Goal: Information Seeking & Learning: Learn about a topic

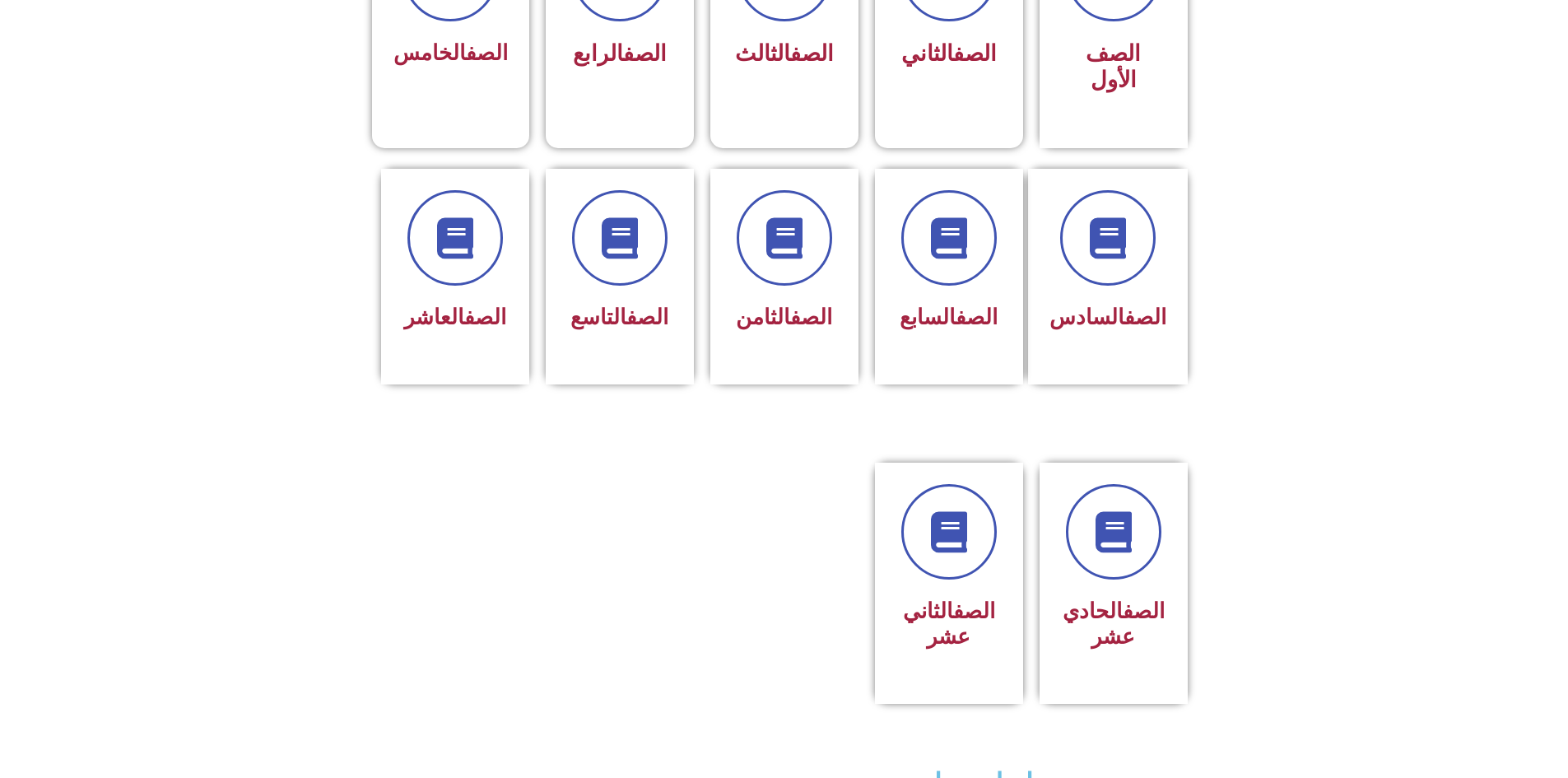
scroll to position [576, 0]
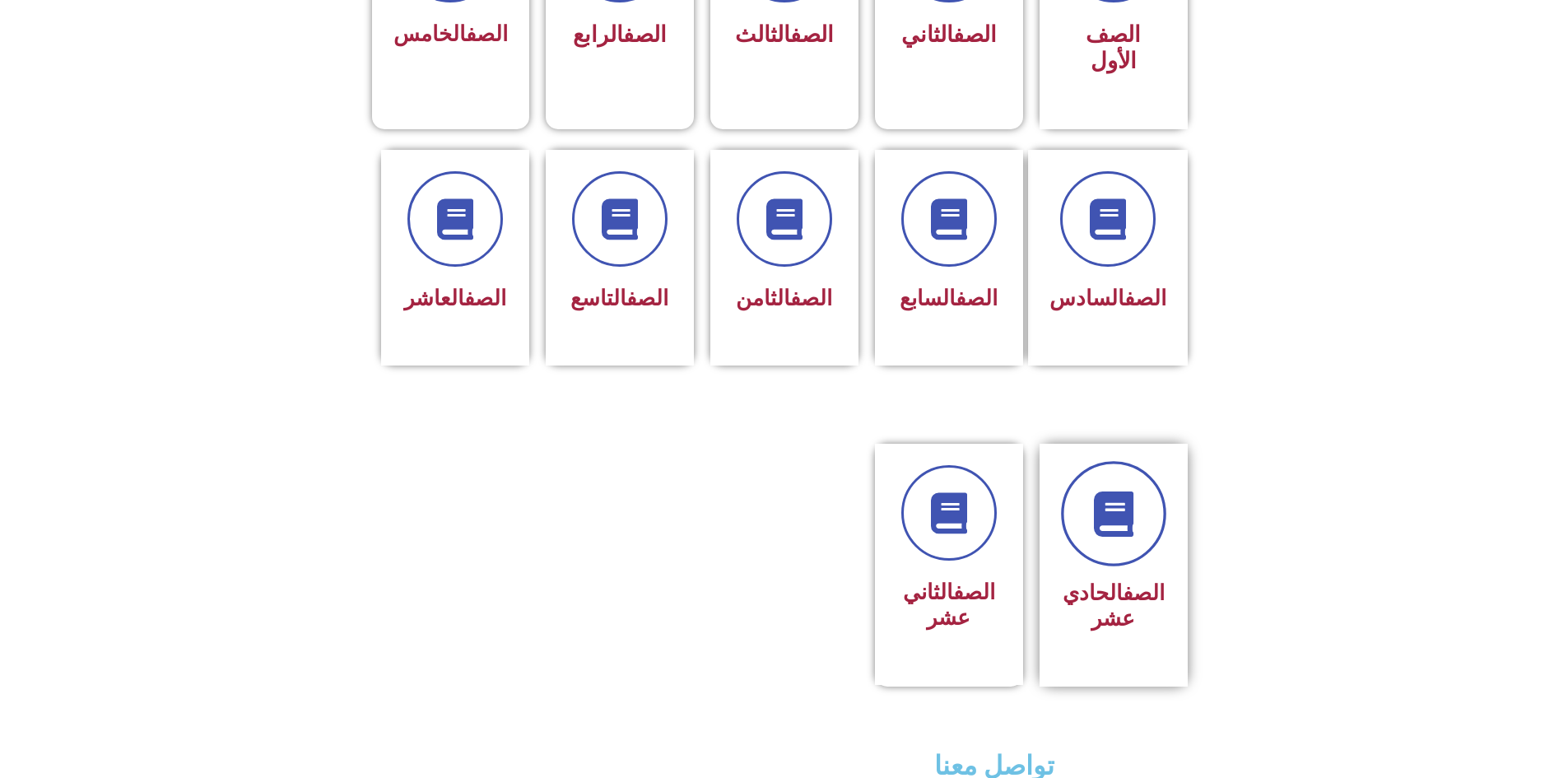
click at [752, 461] on link at bounding box center [1114, 514] width 106 height 106
click at [752, 491] on icon at bounding box center [948, 513] width 45 height 45
click at [752, 461] on link at bounding box center [1114, 514] width 106 height 106
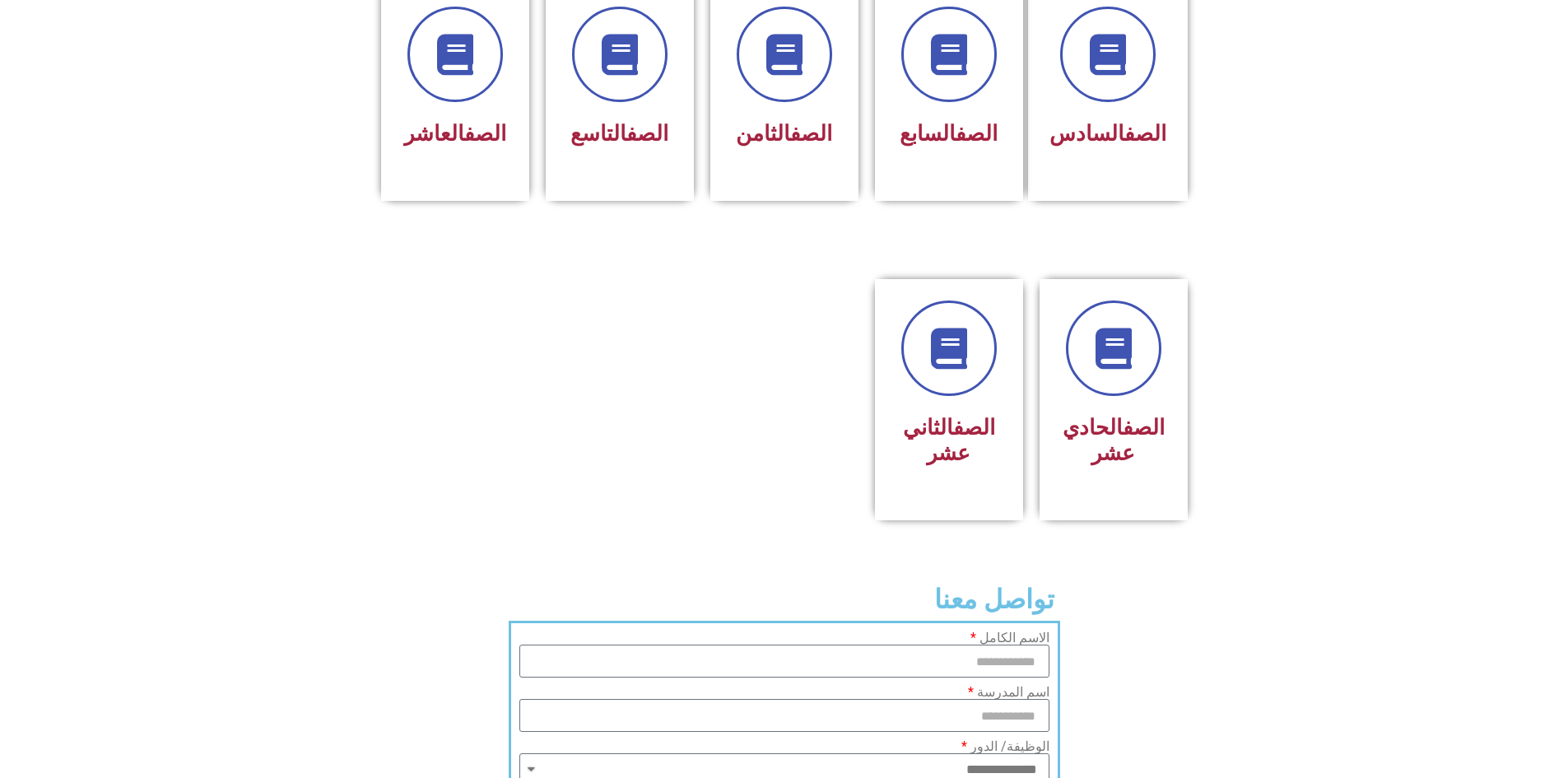
scroll to position [727, 0]
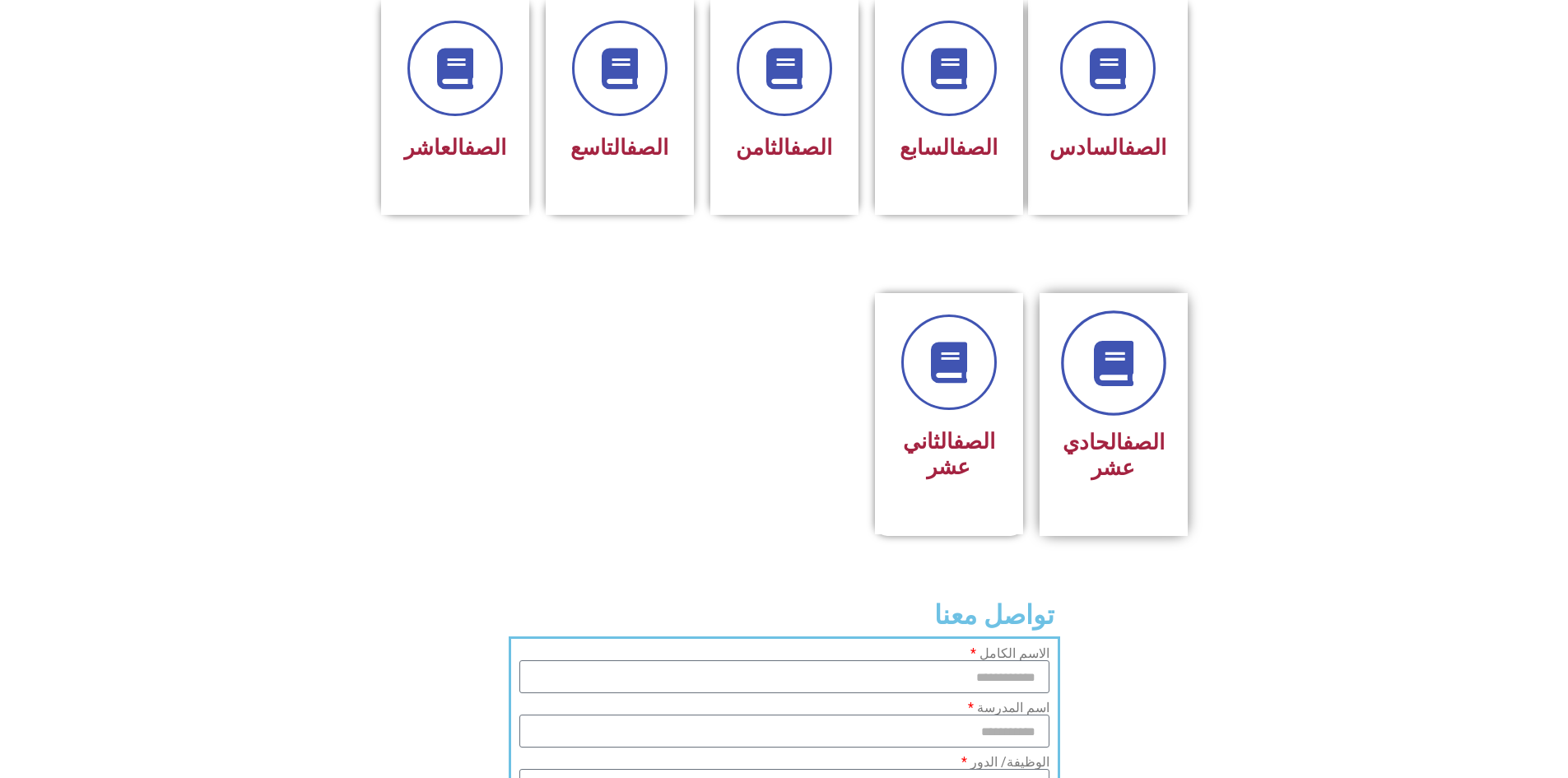
click at [752, 341] on icon at bounding box center [1113, 363] width 45 height 45
click at [473, 59] on div "الصف العاشر" at bounding box center [455, 95] width 104 height 148
click at [430, 52] on div "الصف العاشر" at bounding box center [455, 95] width 104 height 148
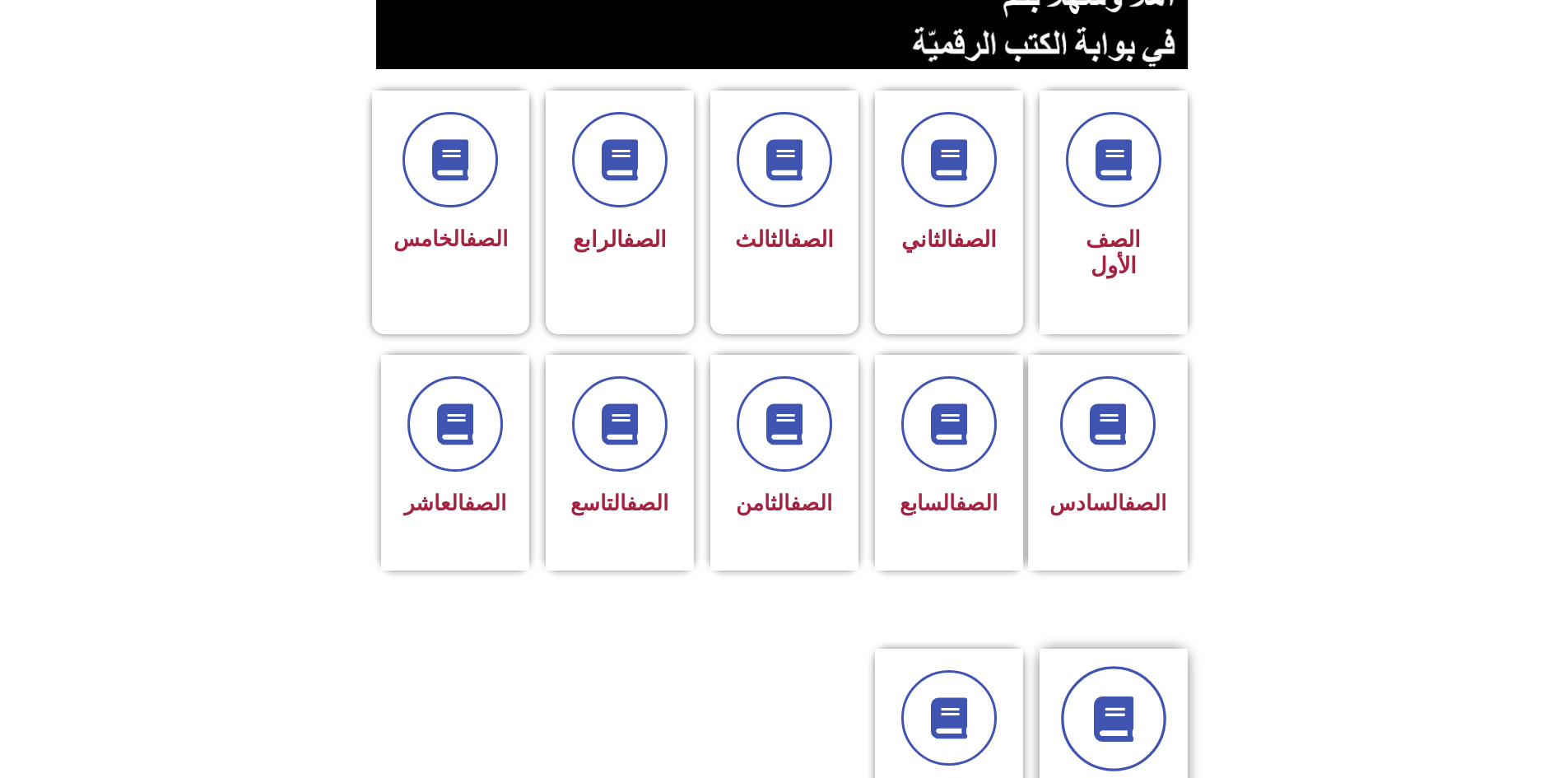
scroll to position [480, 0]
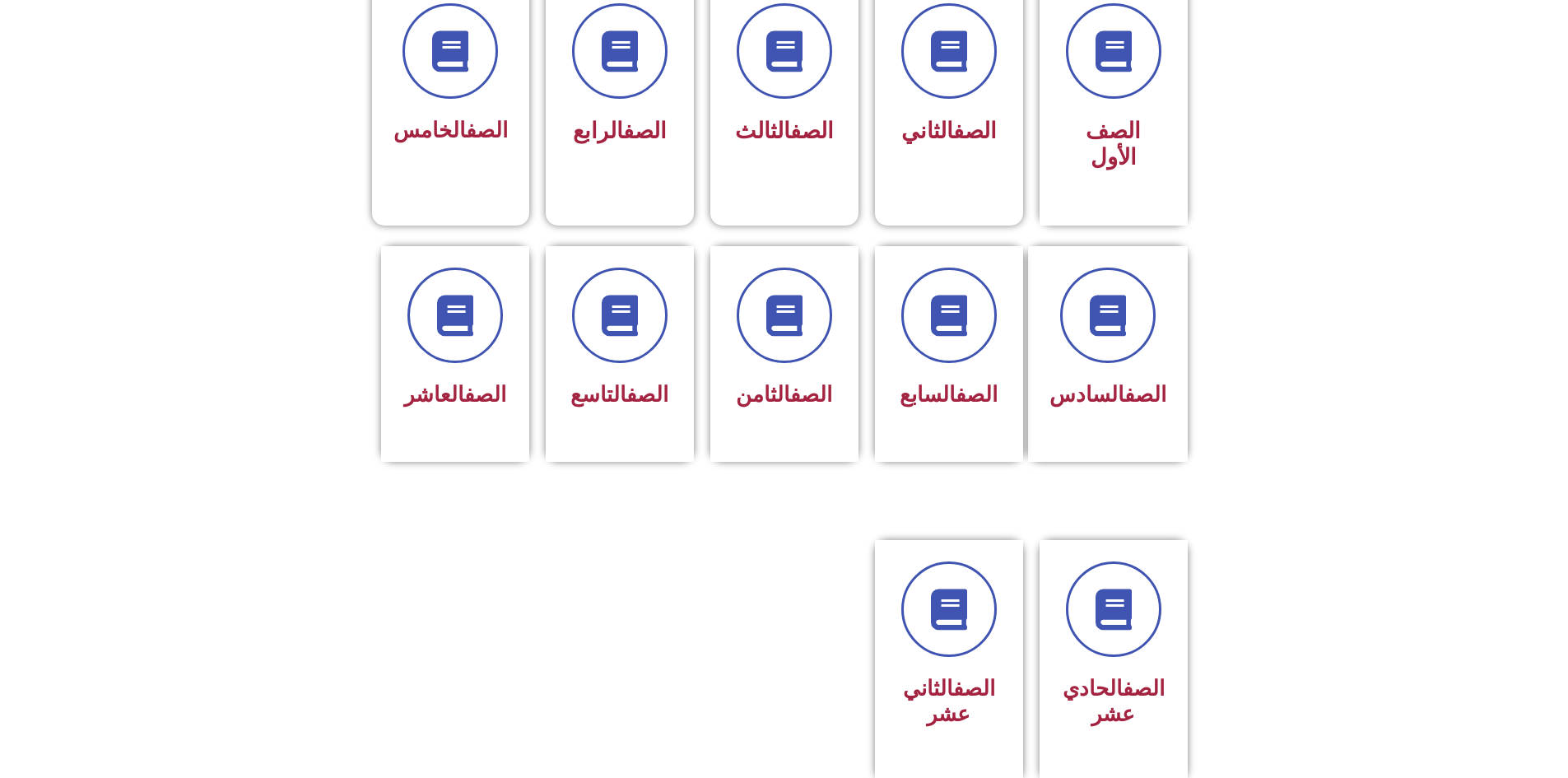
click at [752, 443] on section "الصف السادس الصف السابع الصف الثامن الصف التاسع الصف العاشر" at bounding box center [784, 373] width 1568 height 294
click at [752, 557] on link at bounding box center [1114, 610] width 106 height 106
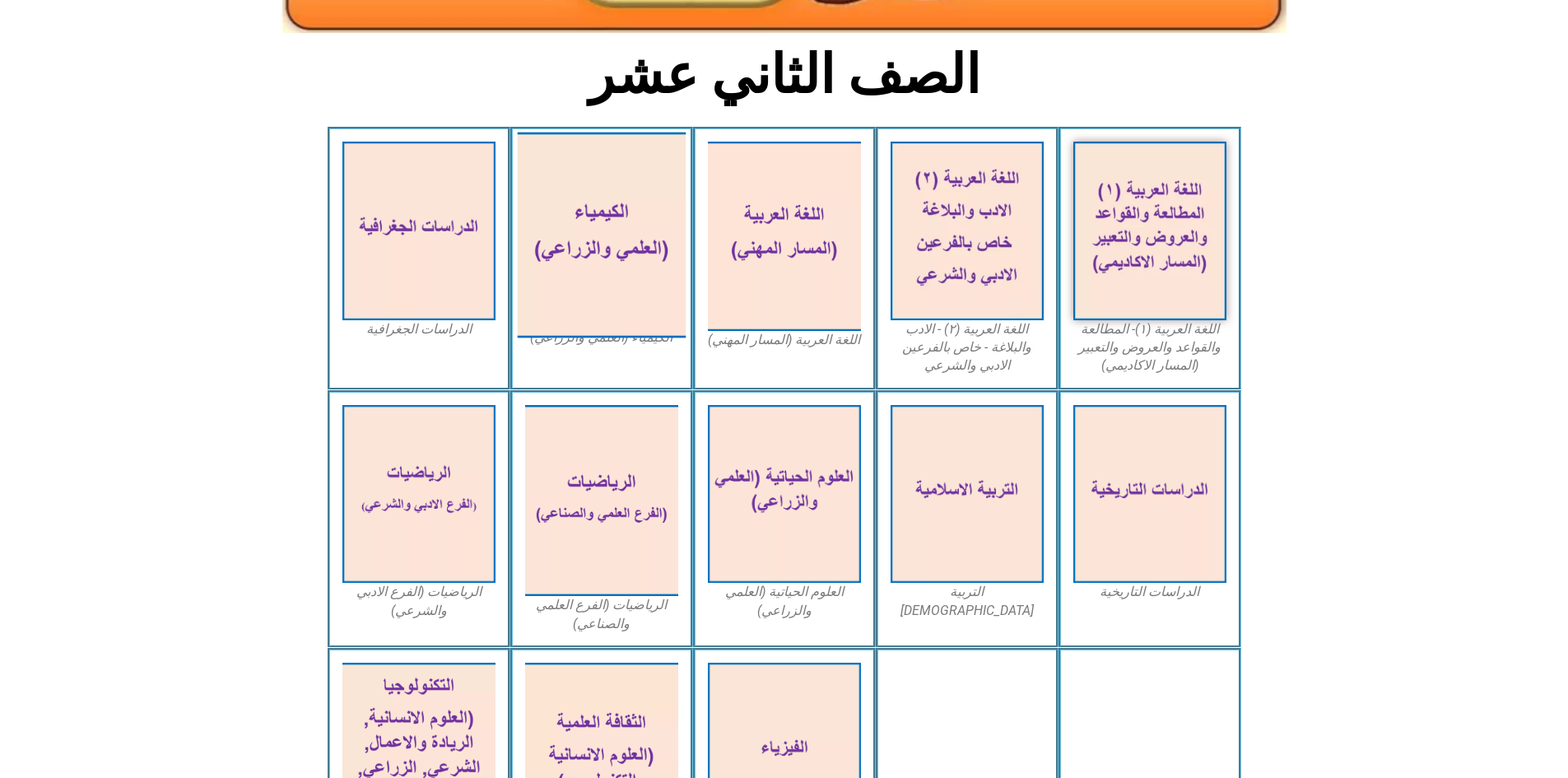
scroll to position [411, 0]
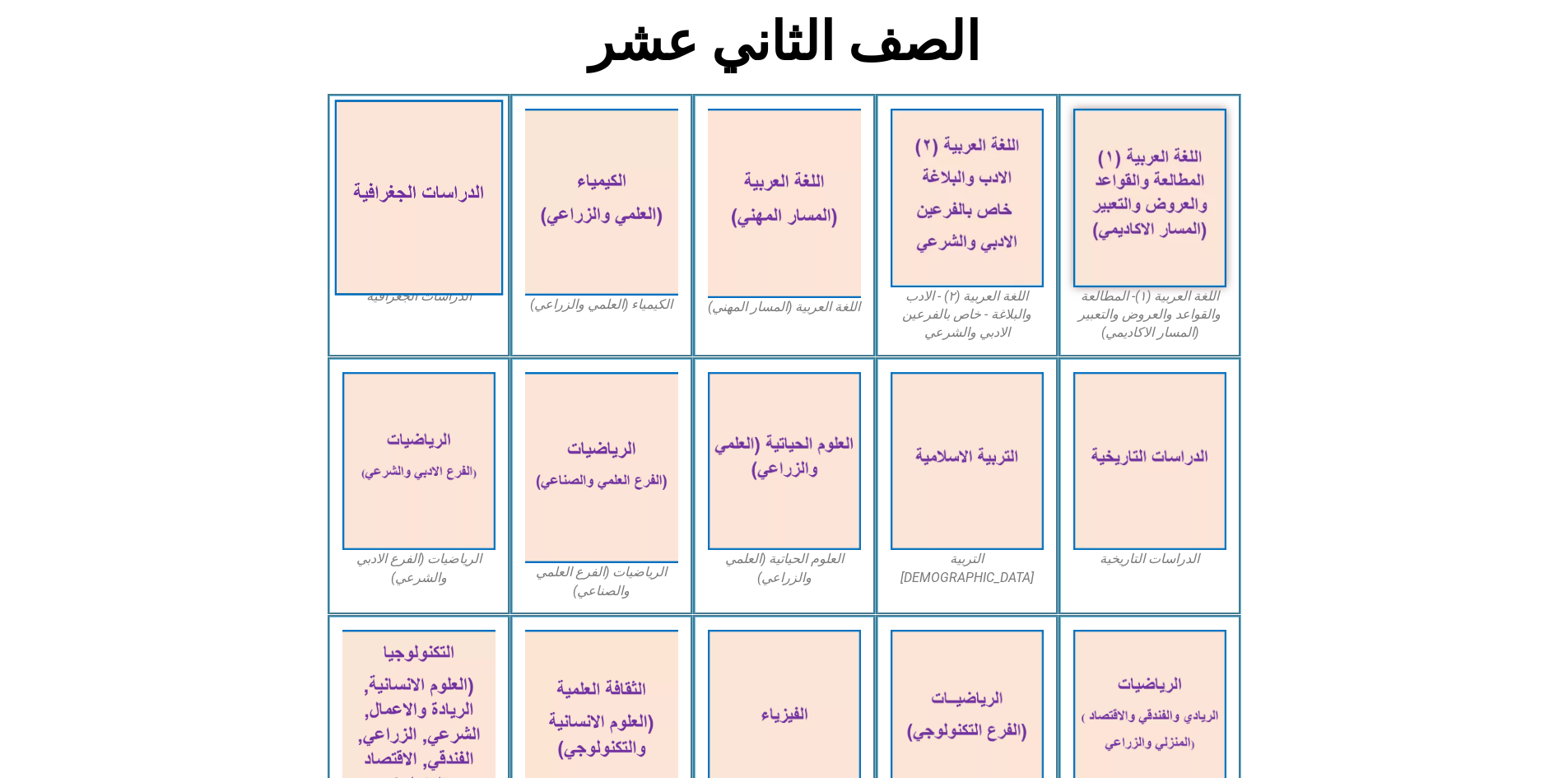
click at [467, 139] on img at bounding box center [418, 198] width 169 height 196
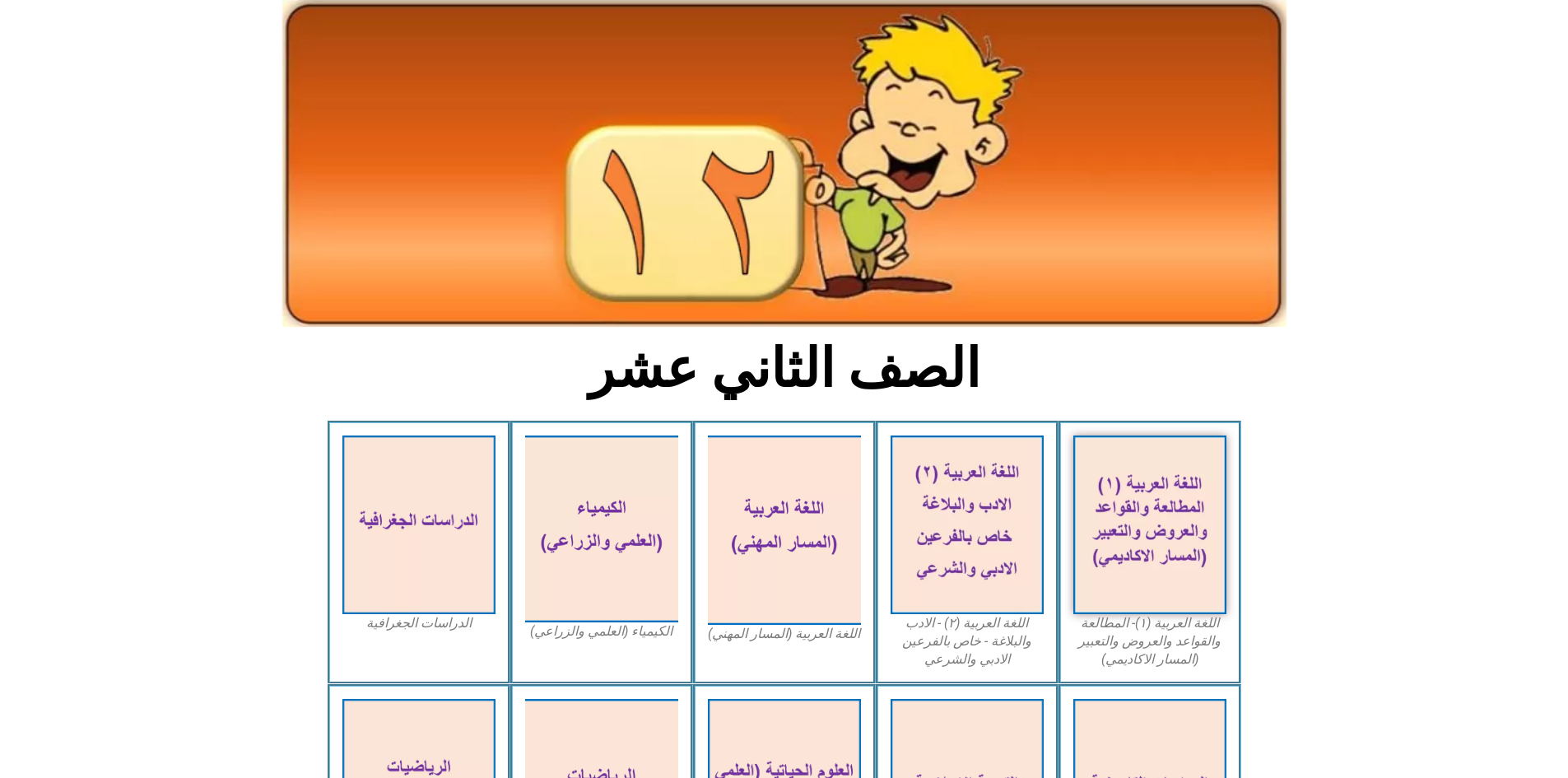
scroll to position [73, 0]
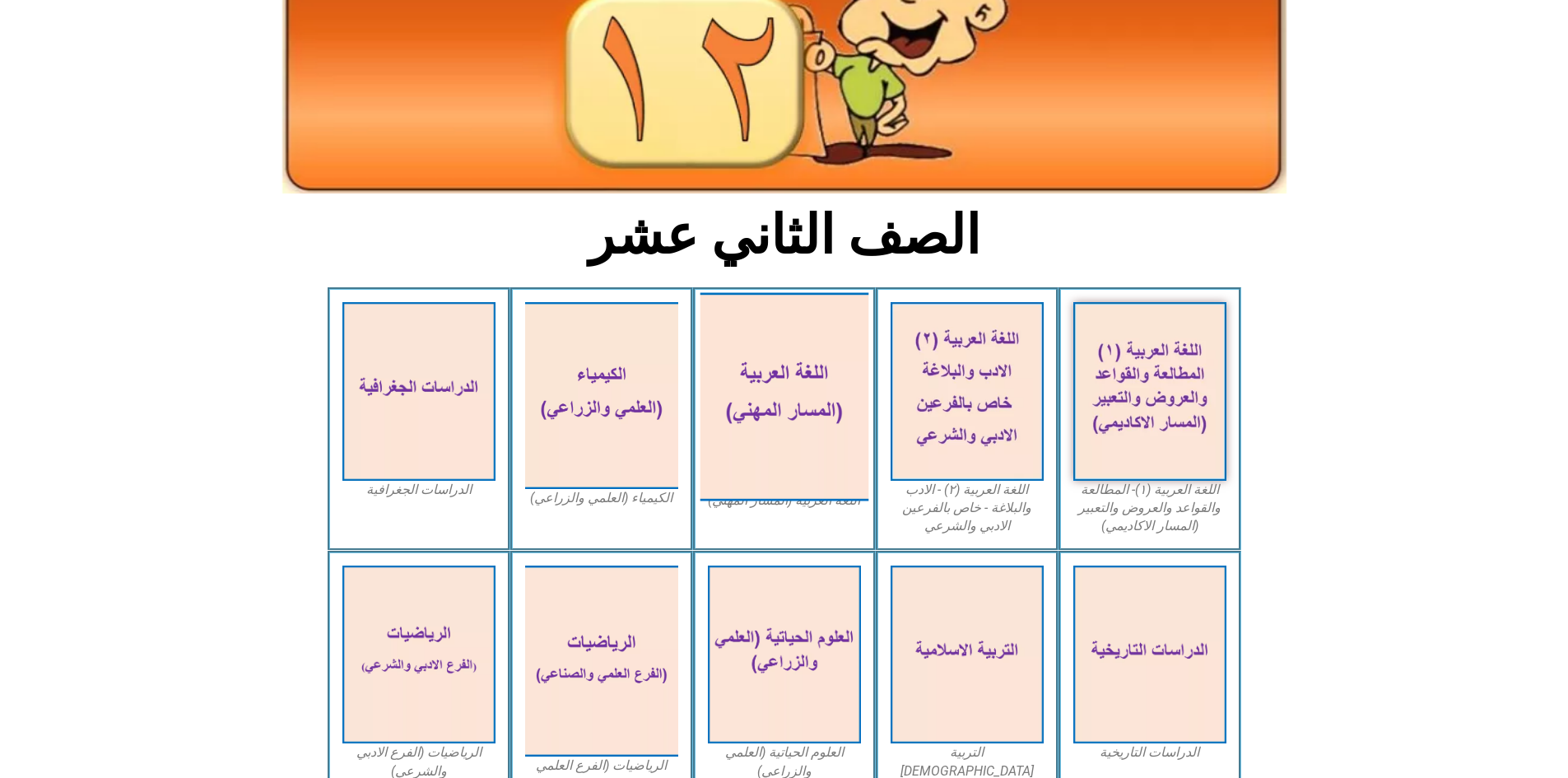
scroll to position [330, 0]
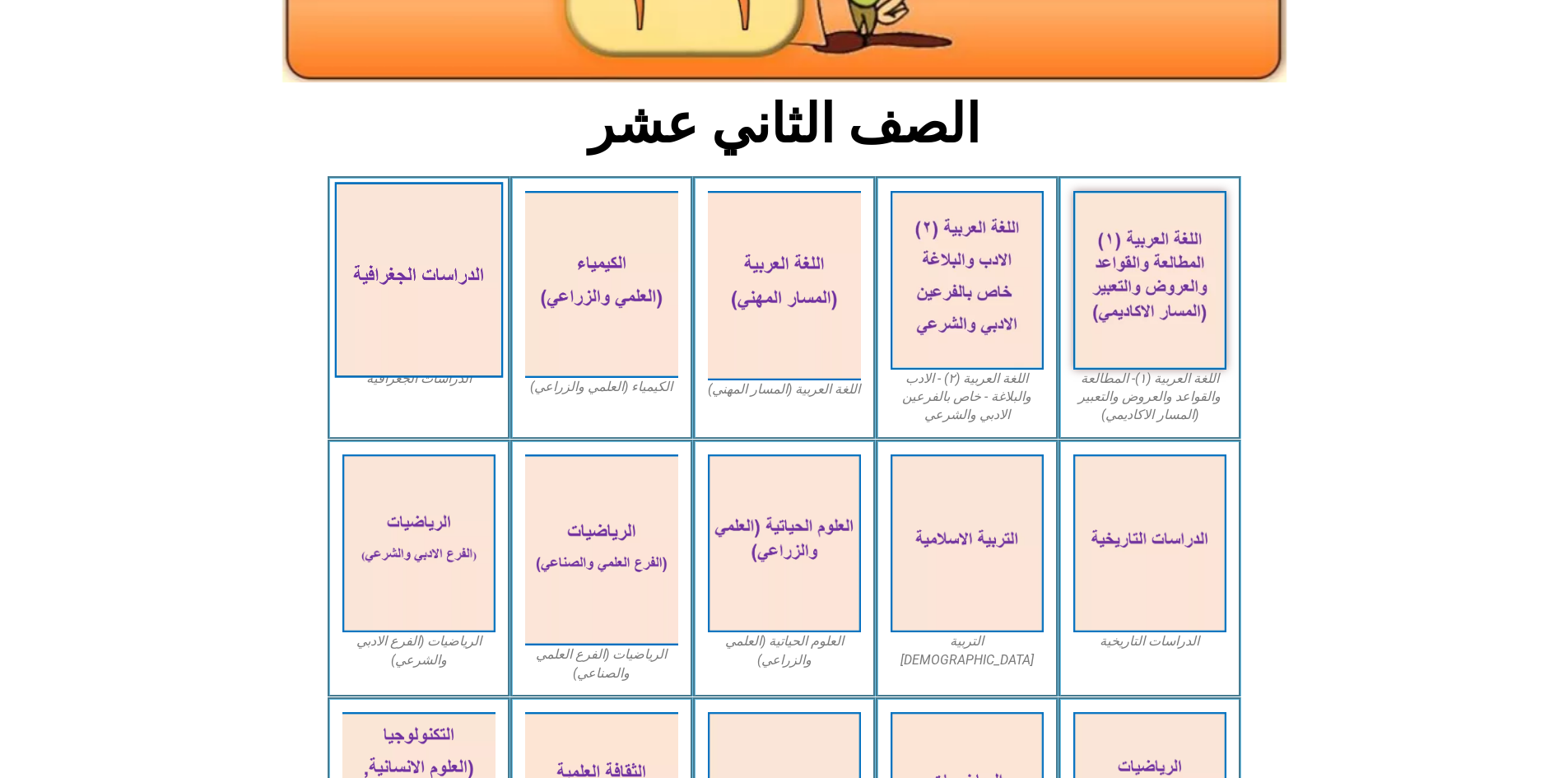
click at [409, 242] on img at bounding box center [418, 280] width 169 height 196
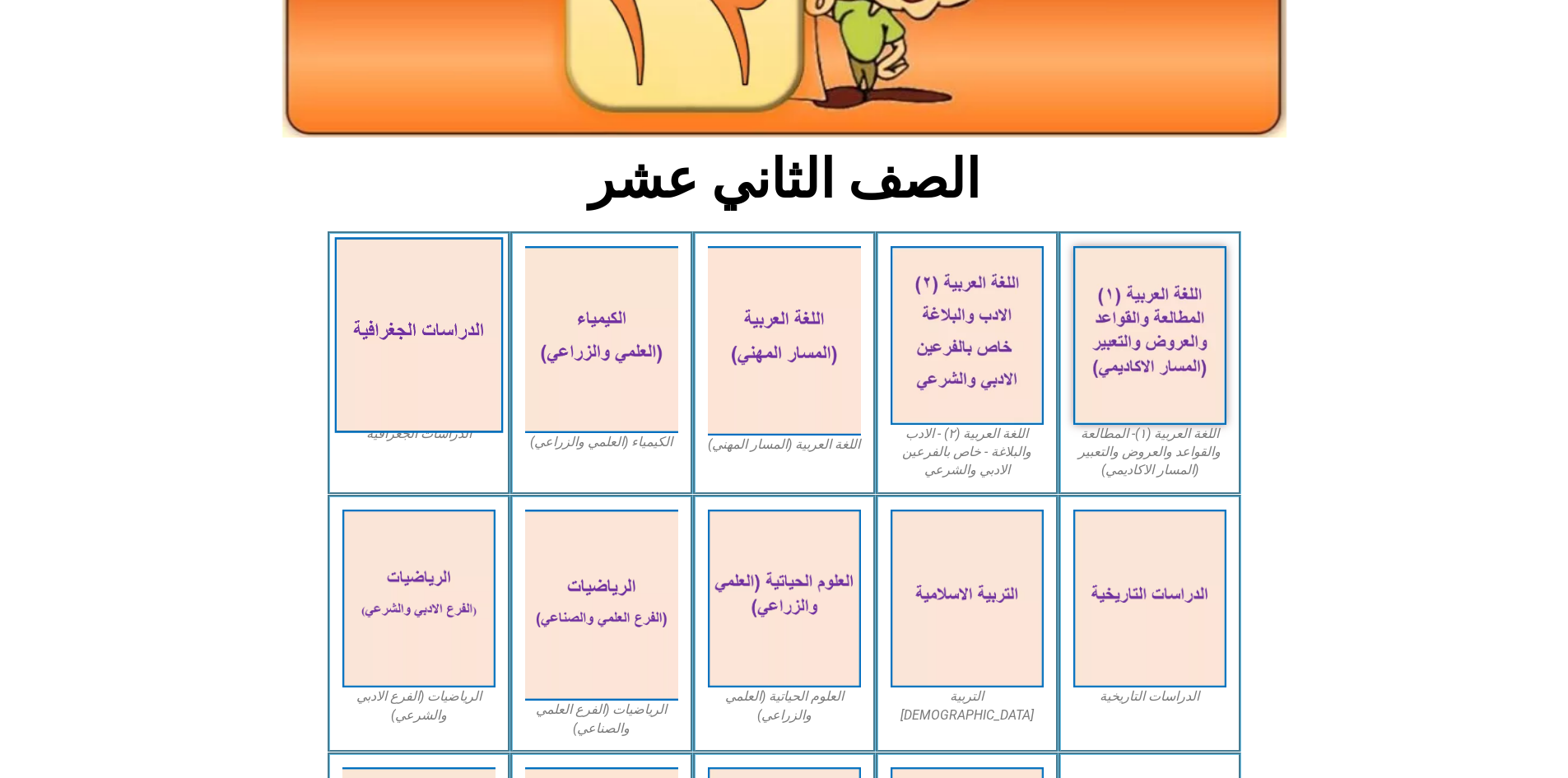
scroll to position [330, 0]
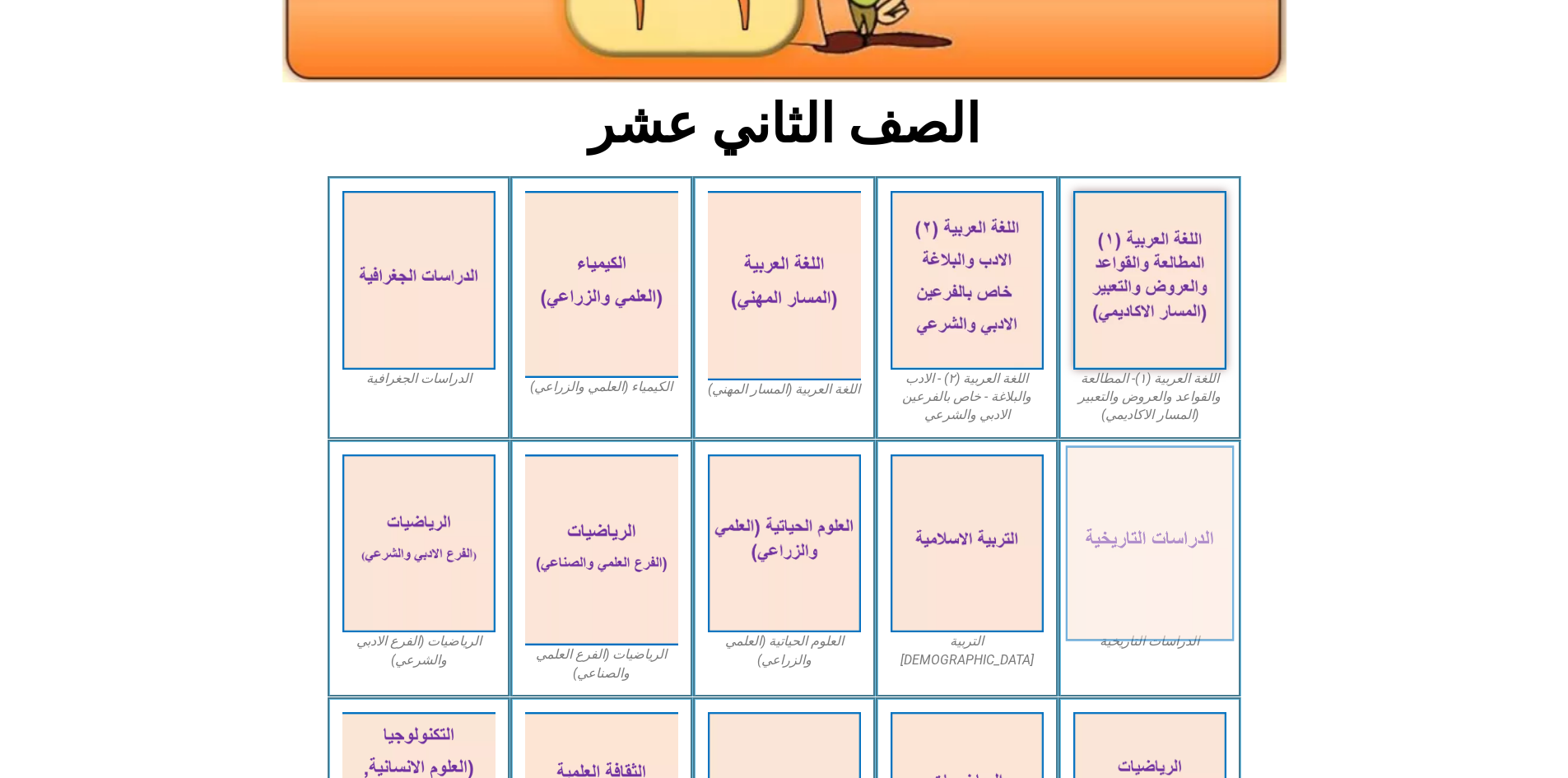
click at [1110, 530] on img at bounding box center [1149, 543] width 169 height 196
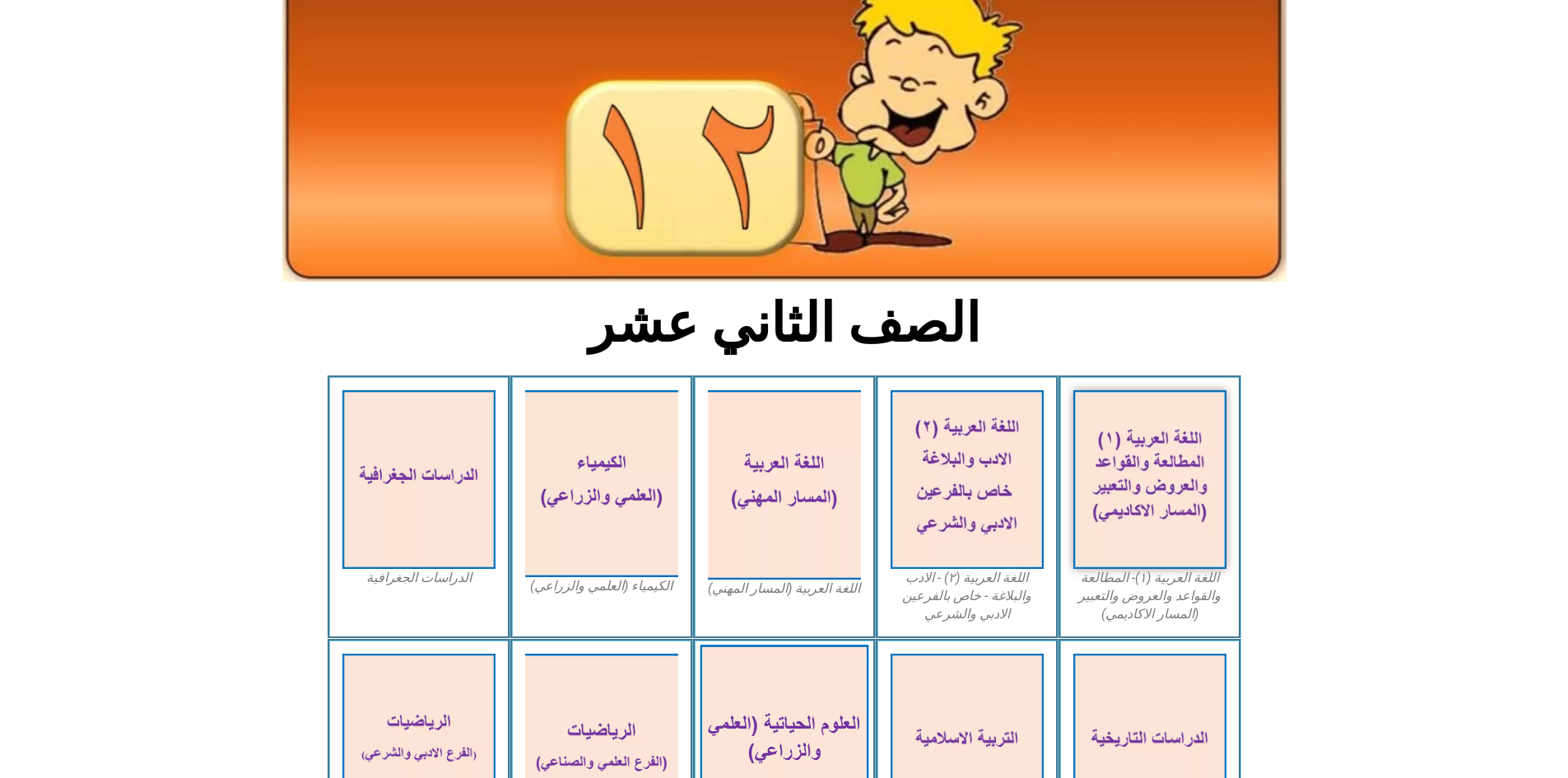
scroll to position [0, 0]
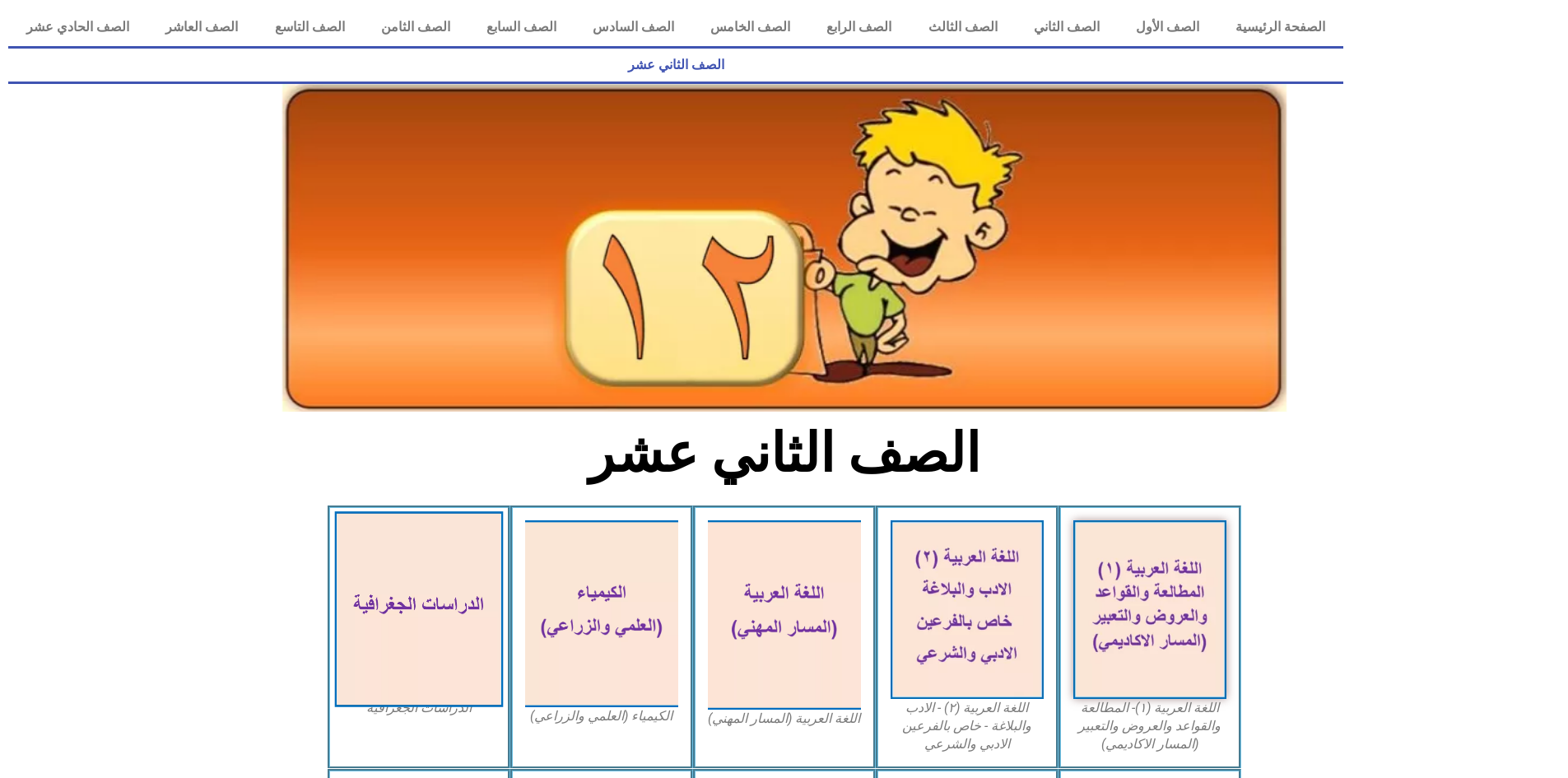
click at [396, 551] on img at bounding box center [418, 609] width 169 height 196
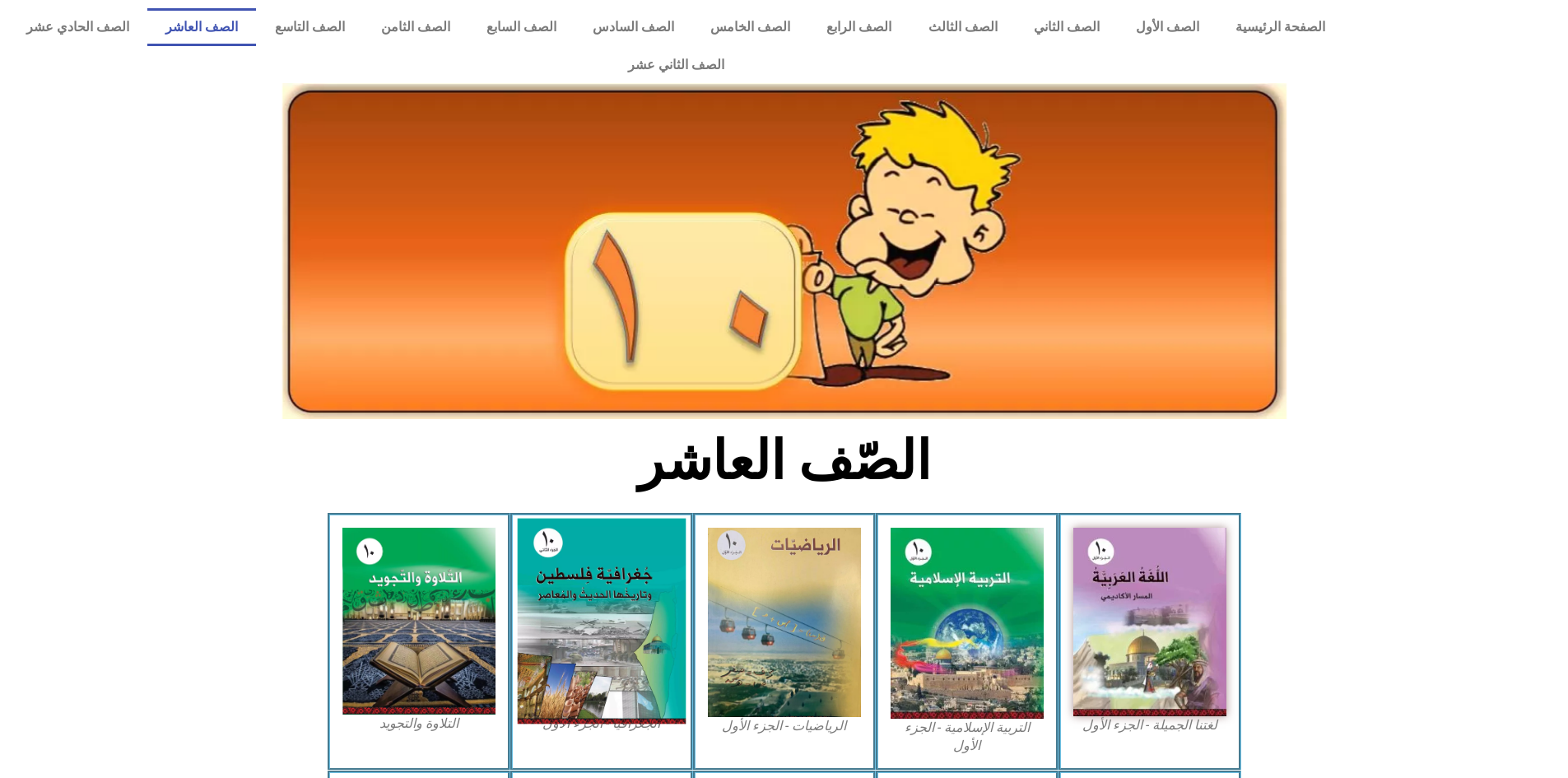
click at [594, 605] on img at bounding box center [601, 621] width 169 height 206
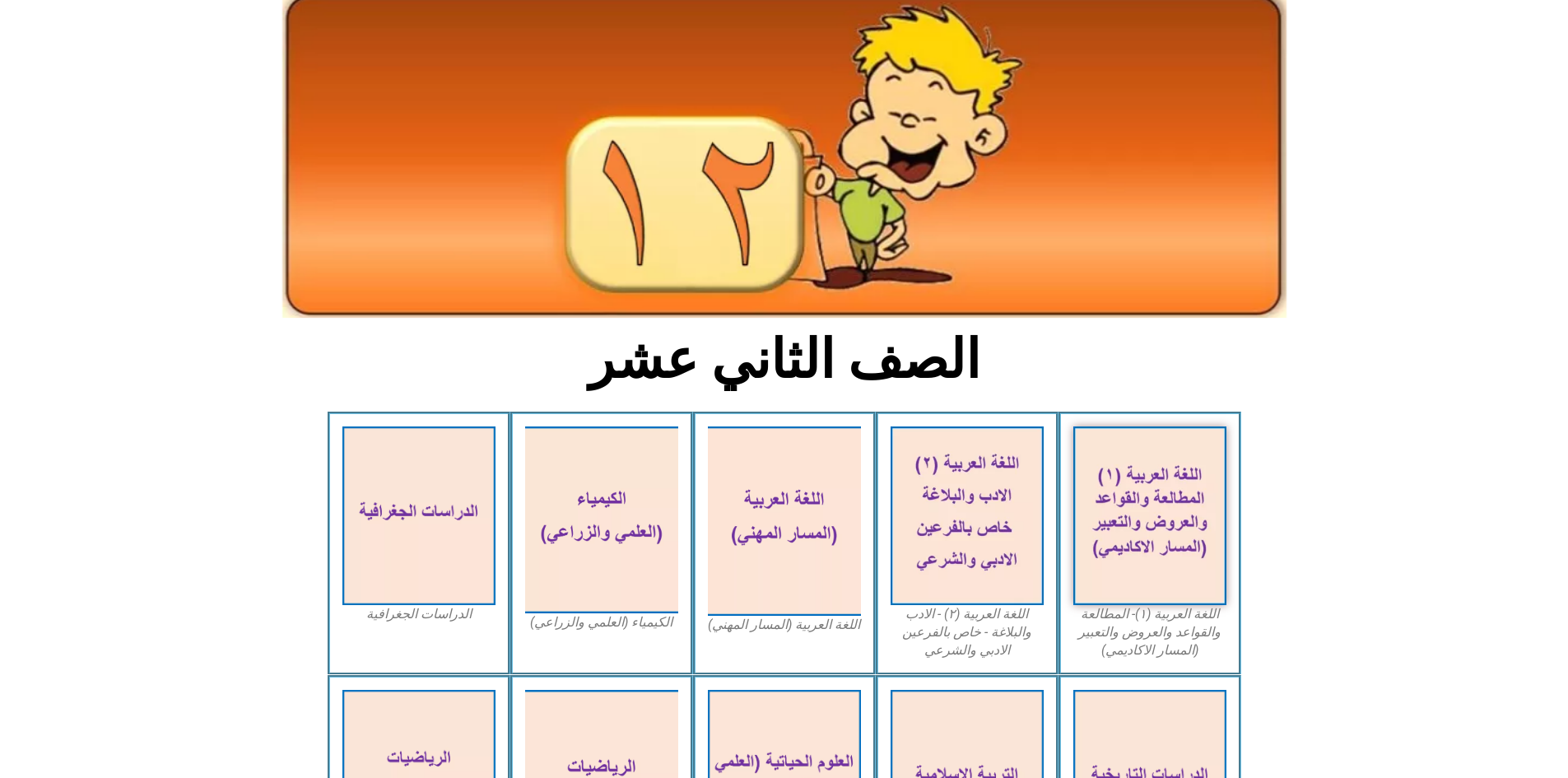
scroll to position [73, 0]
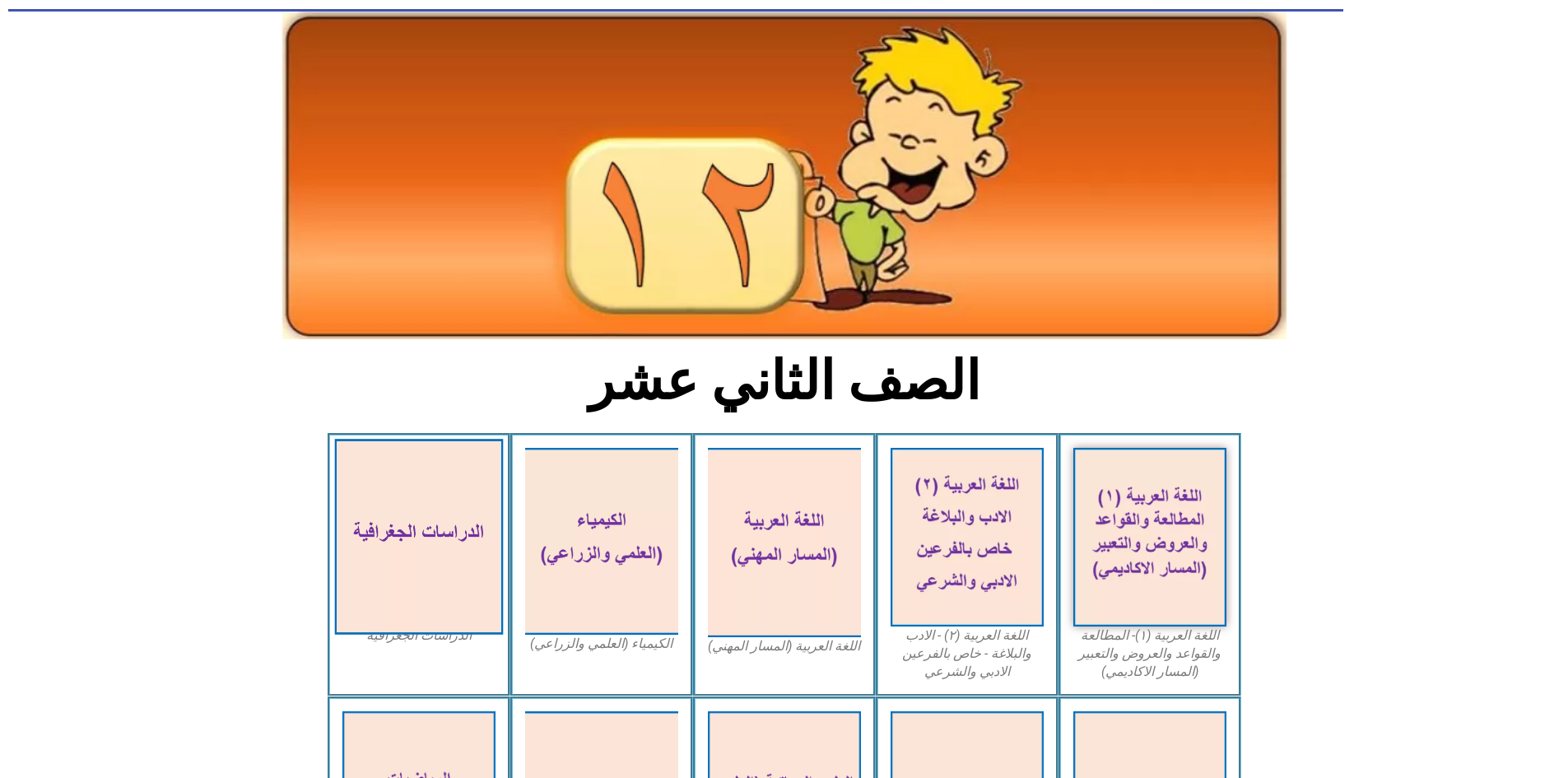
click at [378, 532] on img at bounding box center [418, 536] width 169 height 196
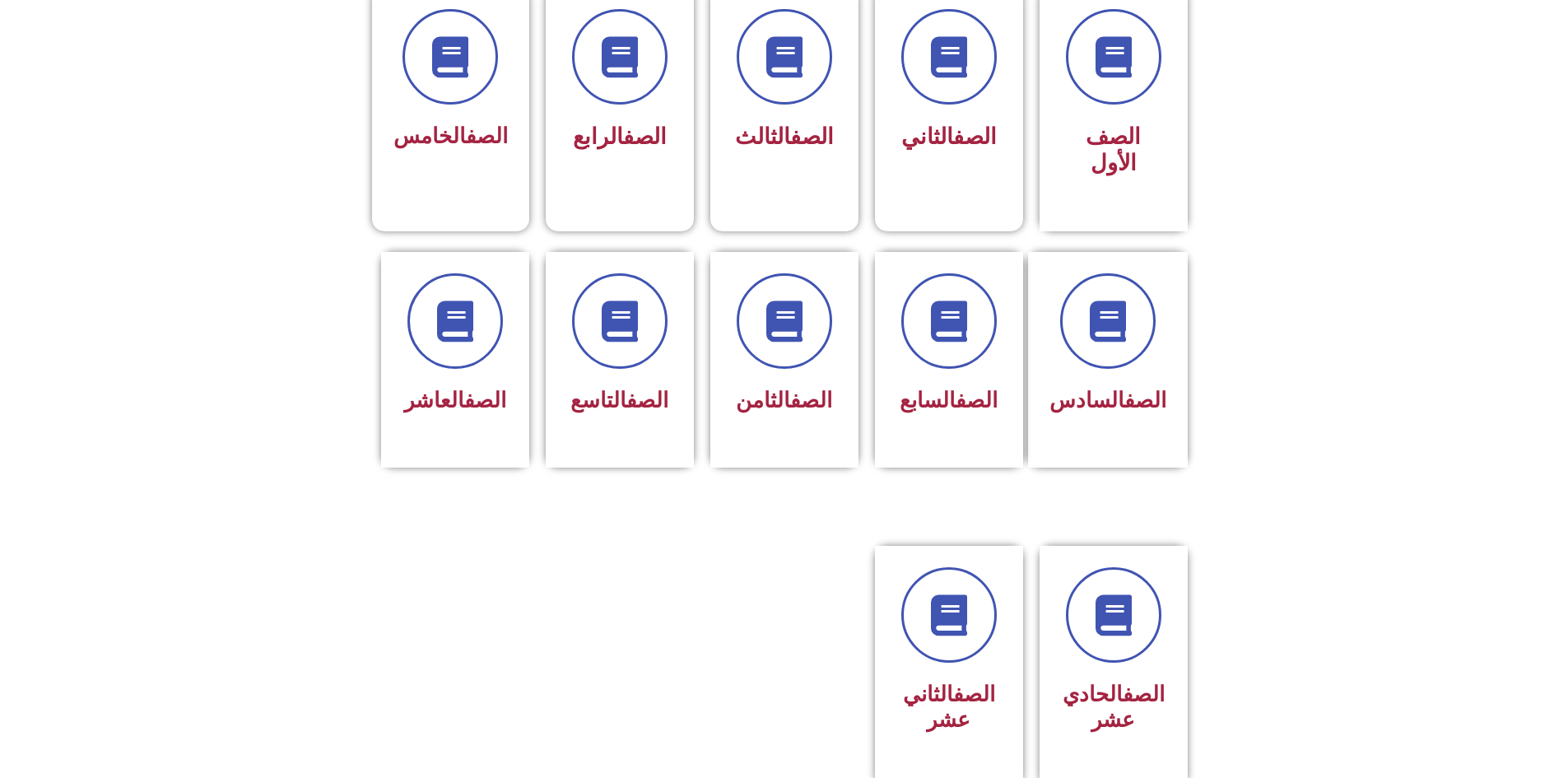
scroll to position [480, 0]
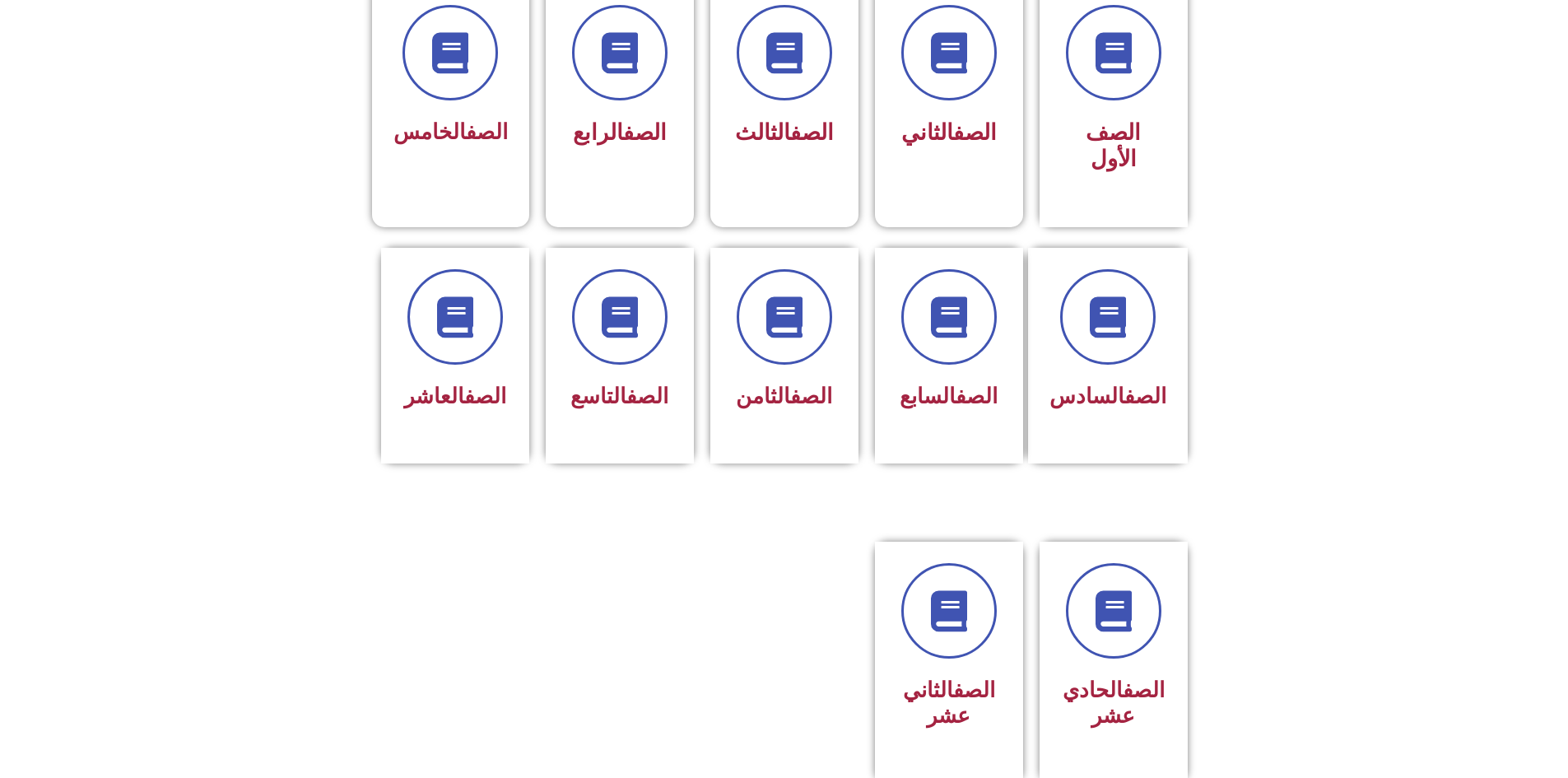
scroll to position [480, 0]
click at [1124, 557] on link at bounding box center [1114, 610] width 106 height 106
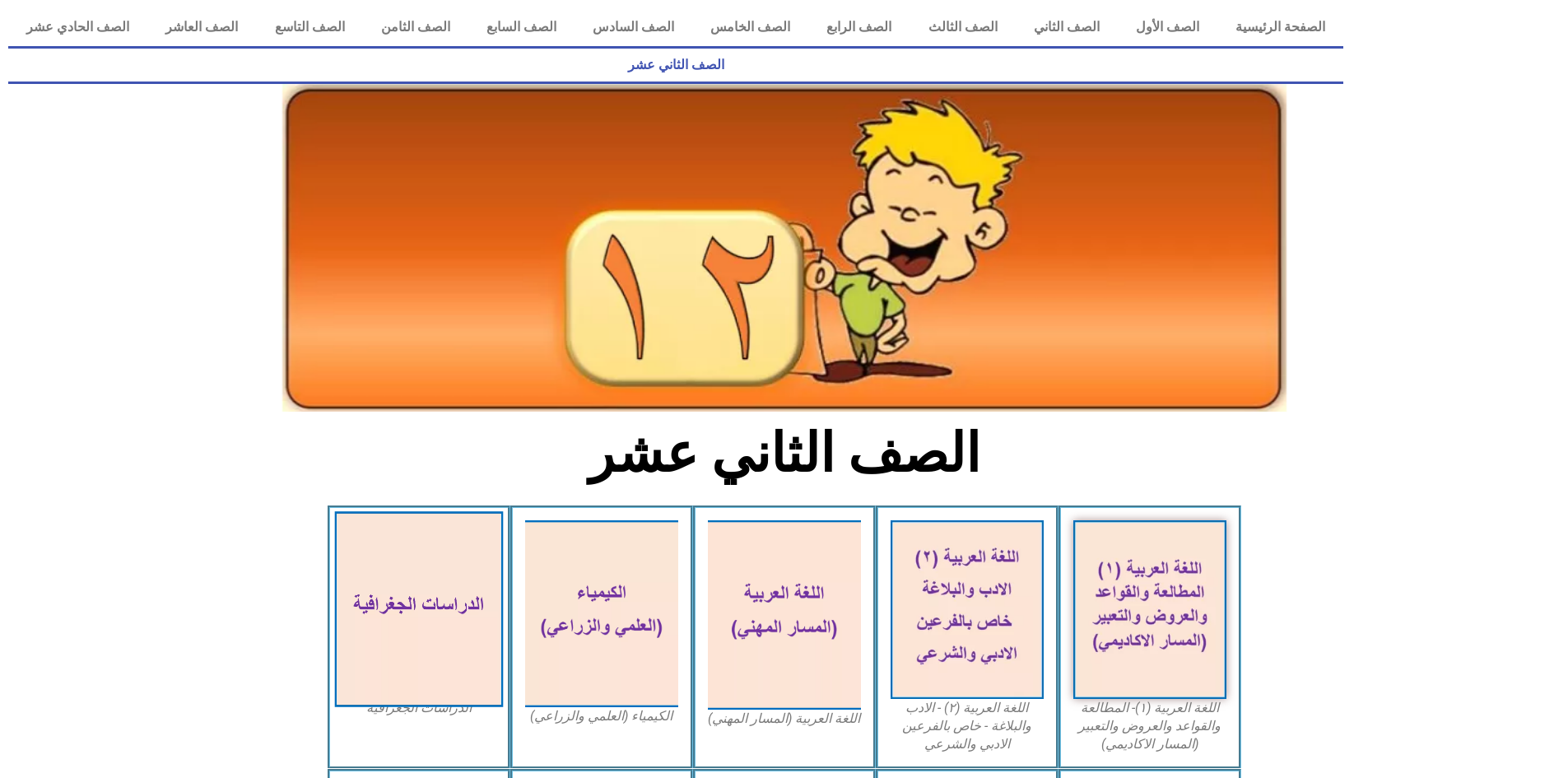
click at [435, 594] on img at bounding box center [418, 609] width 169 height 196
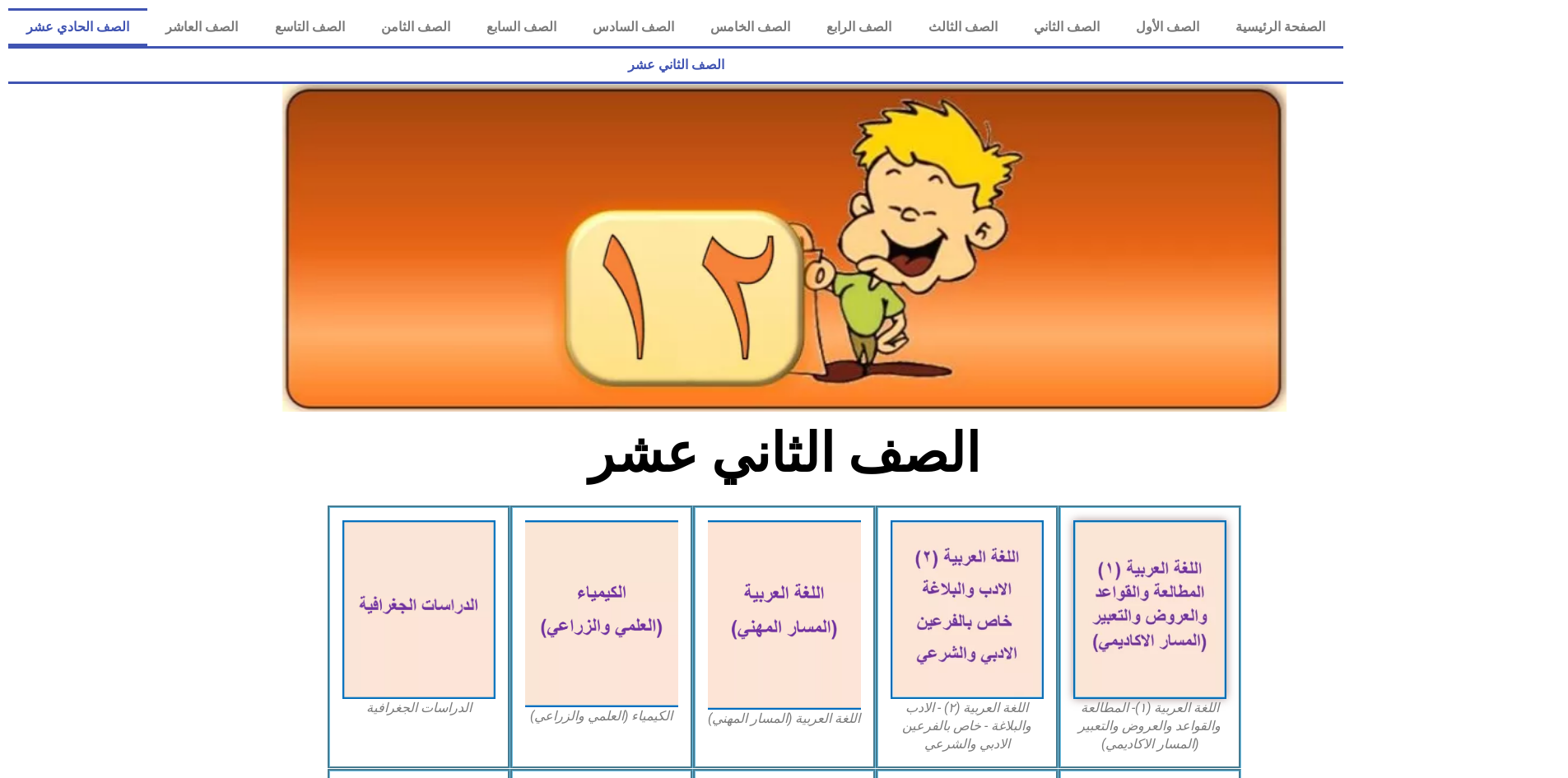
click at [148, 31] on link "الصف الحادي عشر" at bounding box center [77, 27] width 139 height 38
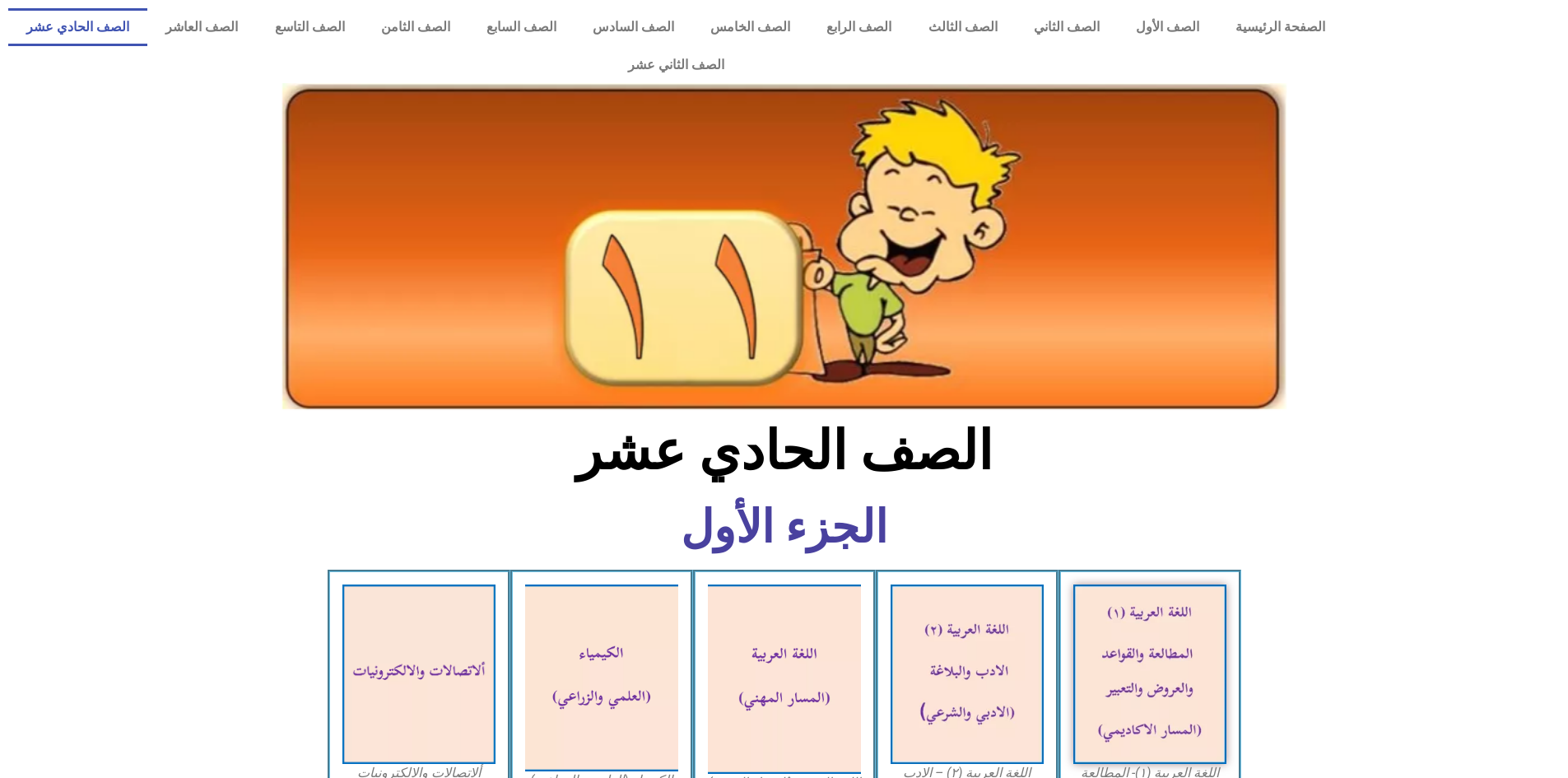
click at [148, 31] on link "الصف الحادي عشر" at bounding box center [77, 27] width 139 height 38
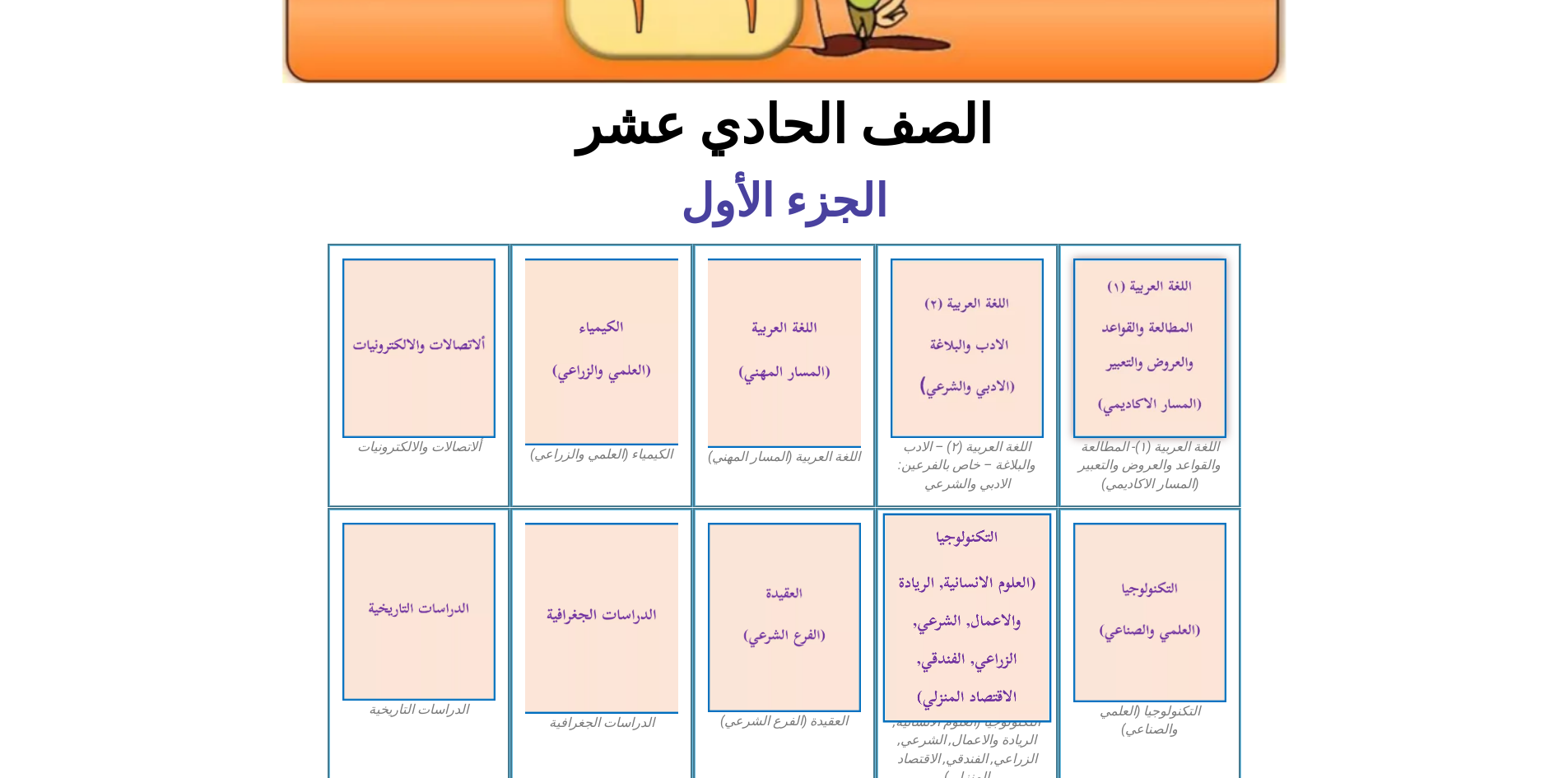
scroll to position [330, 0]
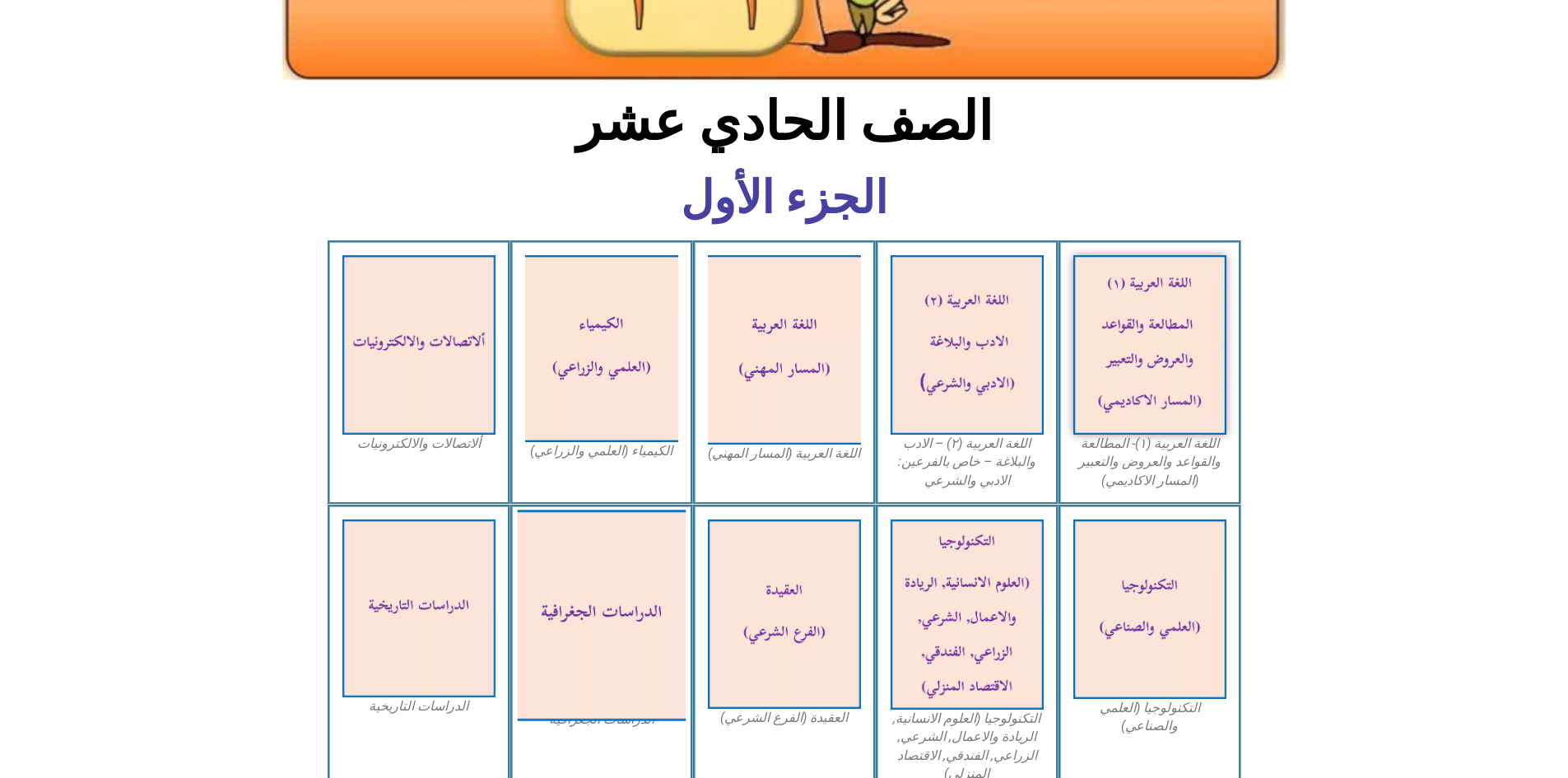
click at [619, 605] on img at bounding box center [601, 614] width 169 height 211
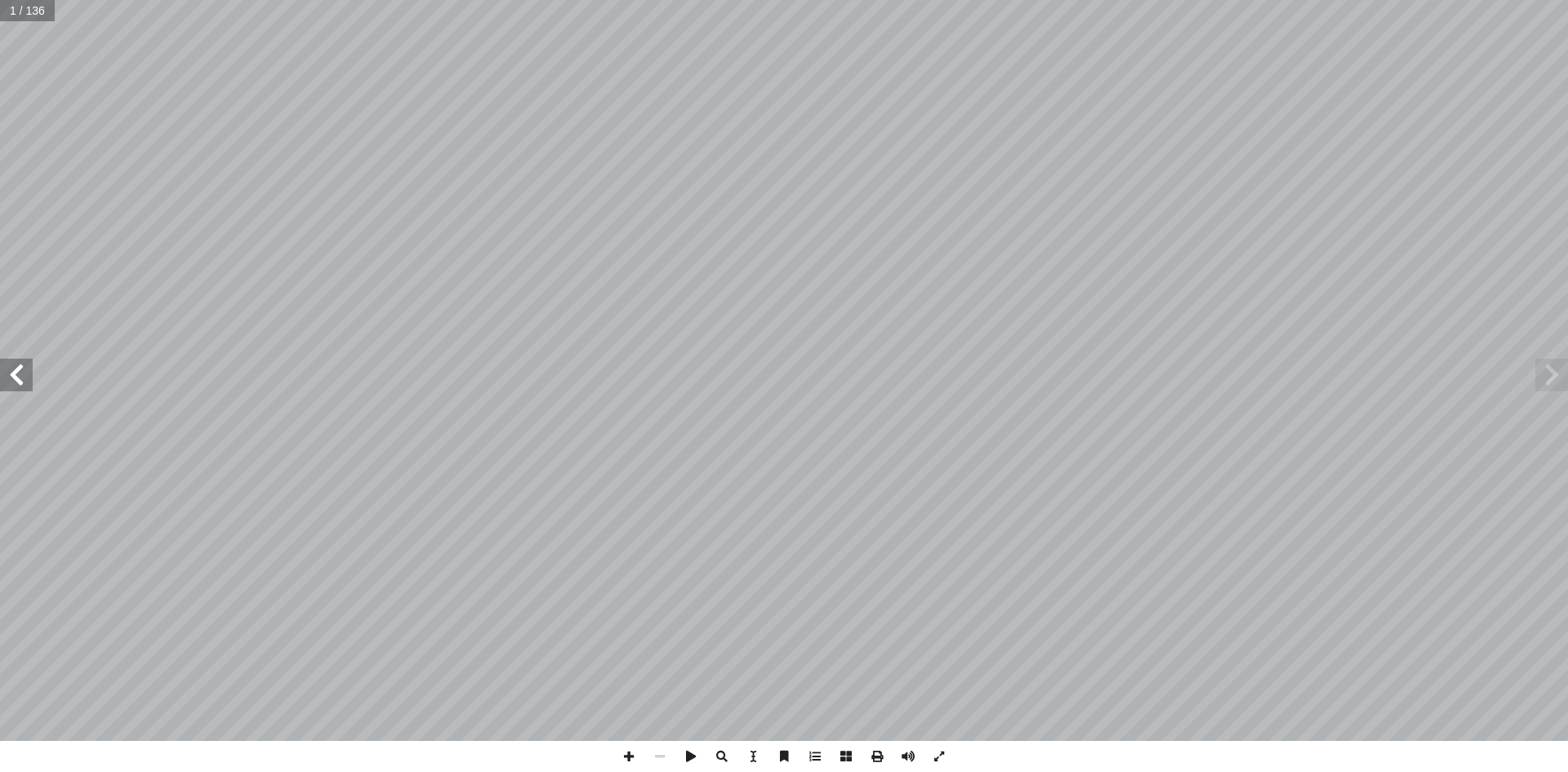
click at [26, 385] on span at bounding box center [16, 375] width 33 height 33
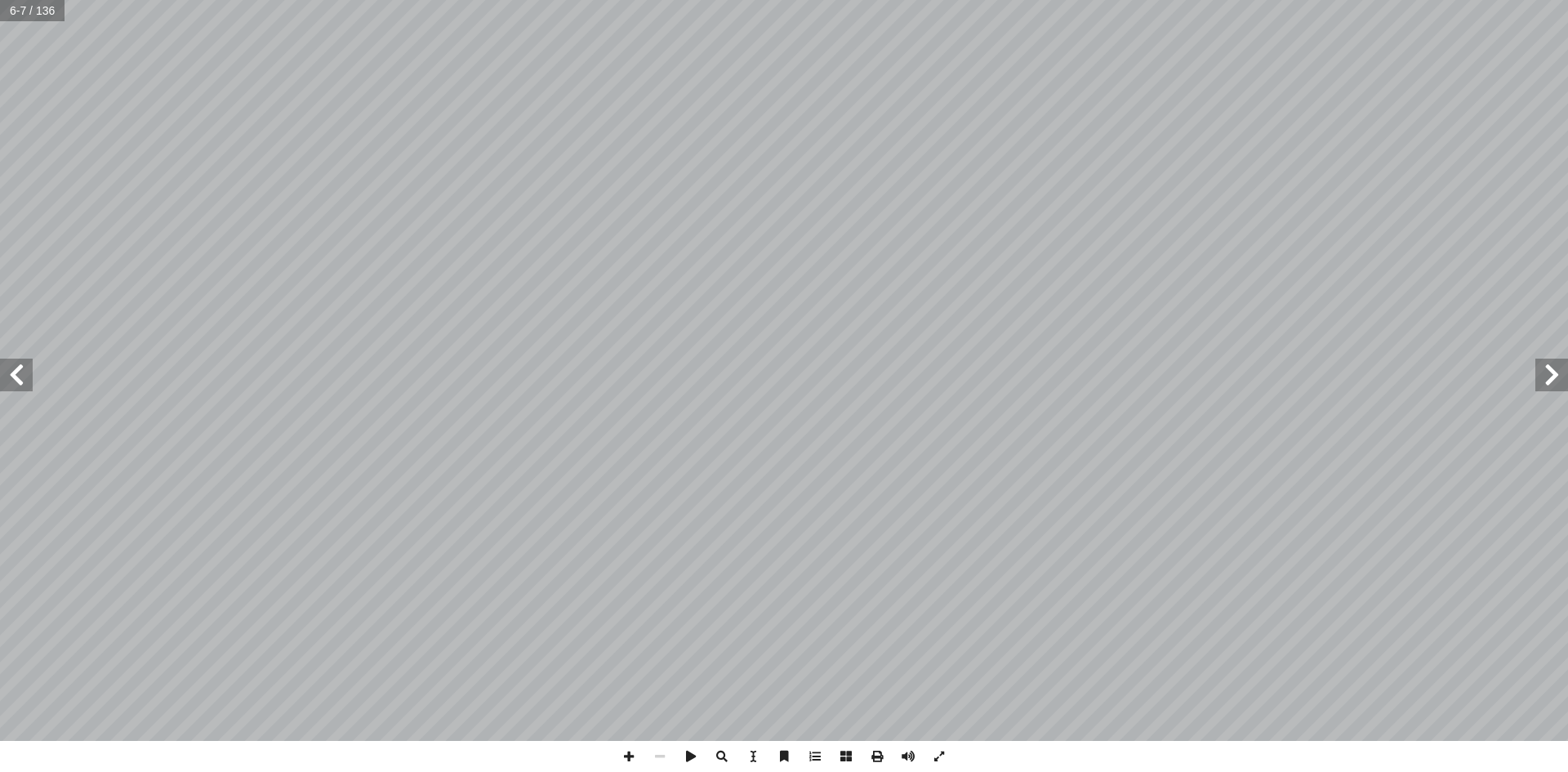
click at [26, 385] on span at bounding box center [16, 375] width 33 height 33
click at [32, 386] on span at bounding box center [16, 375] width 33 height 33
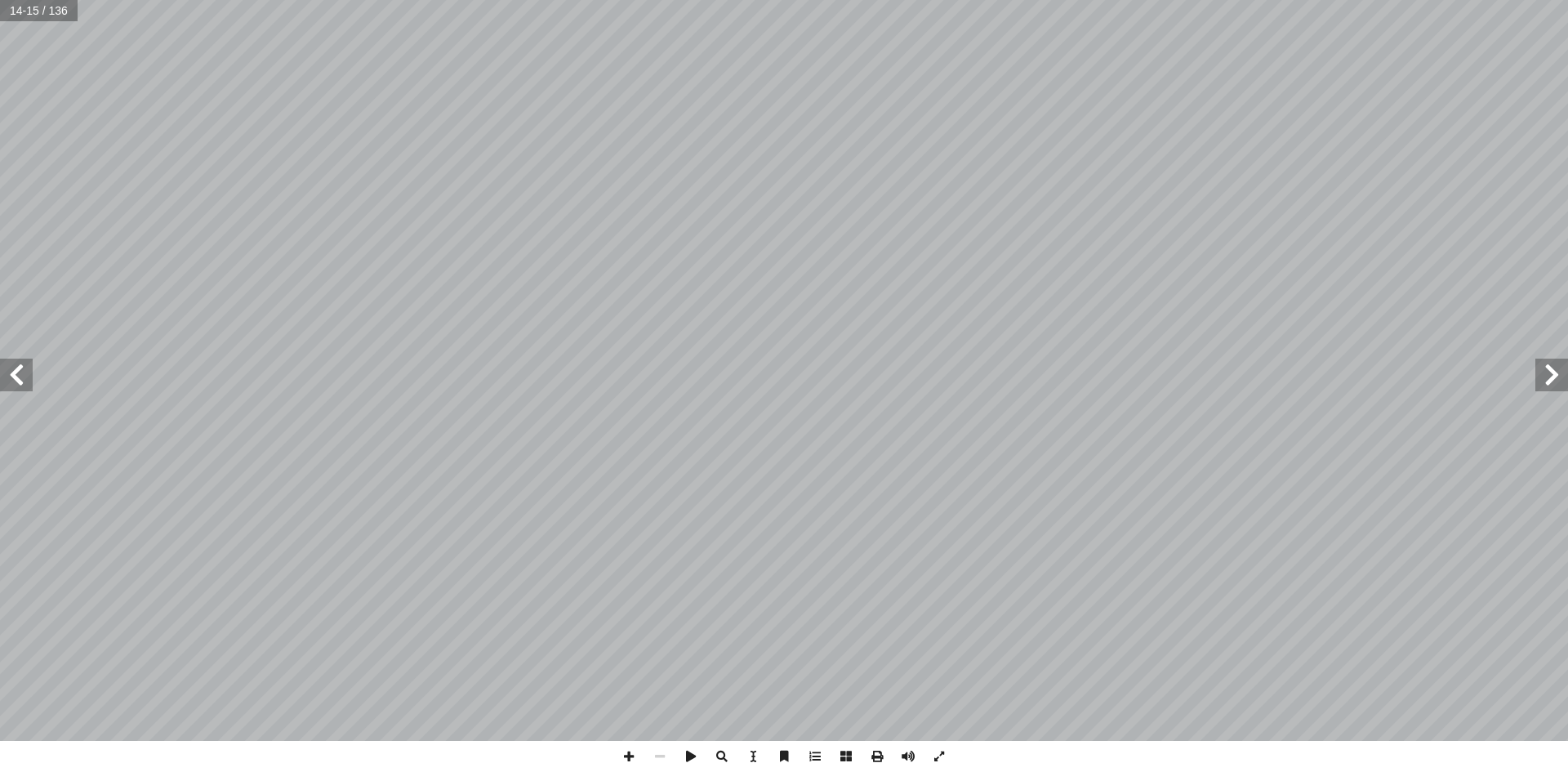
click at [32, 386] on span at bounding box center [16, 375] width 33 height 33
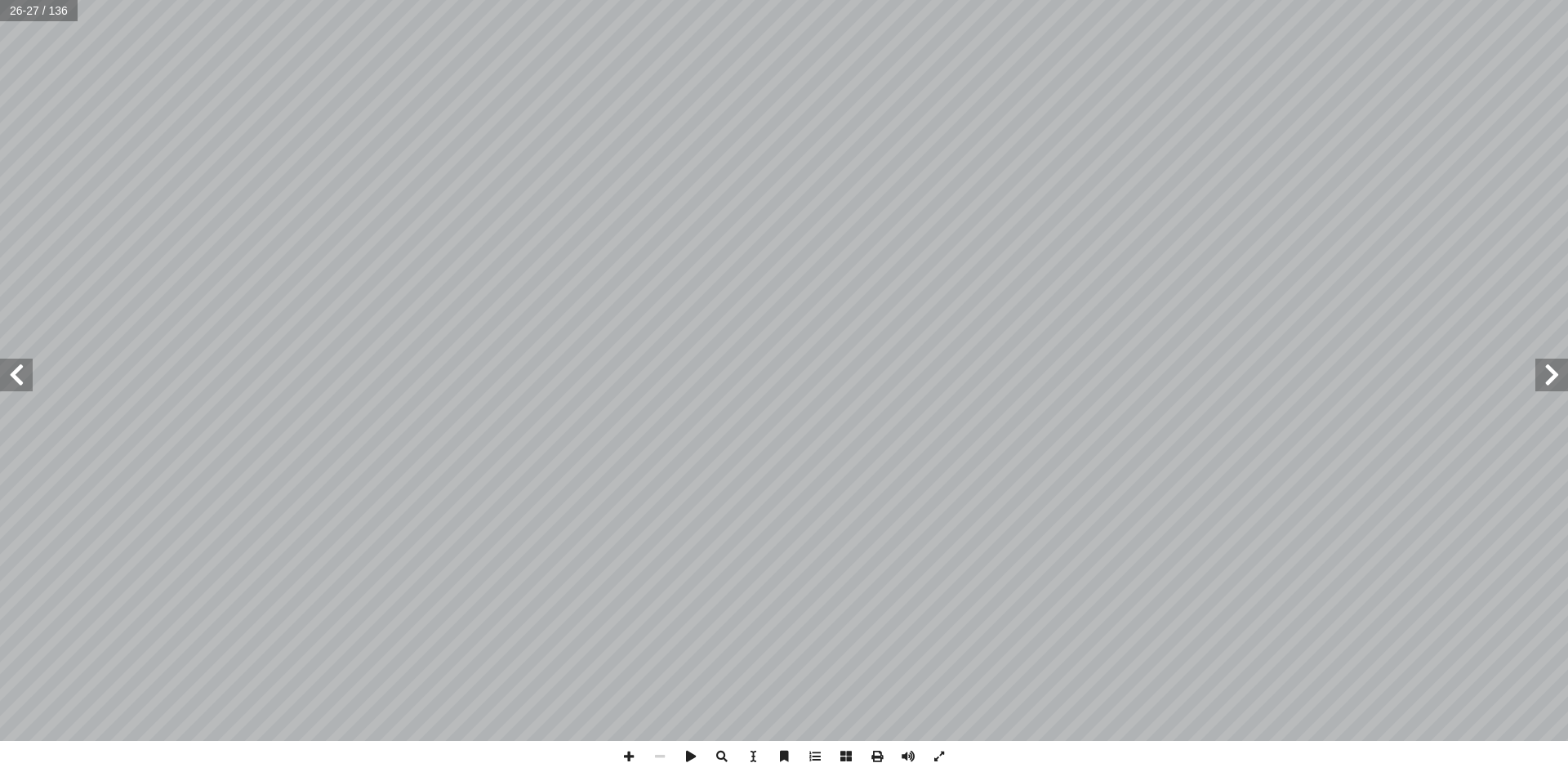
click at [32, 386] on span at bounding box center [16, 375] width 33 height 33
click at [883, 757] on span at bounding box center [877, 756] width 31 height 31
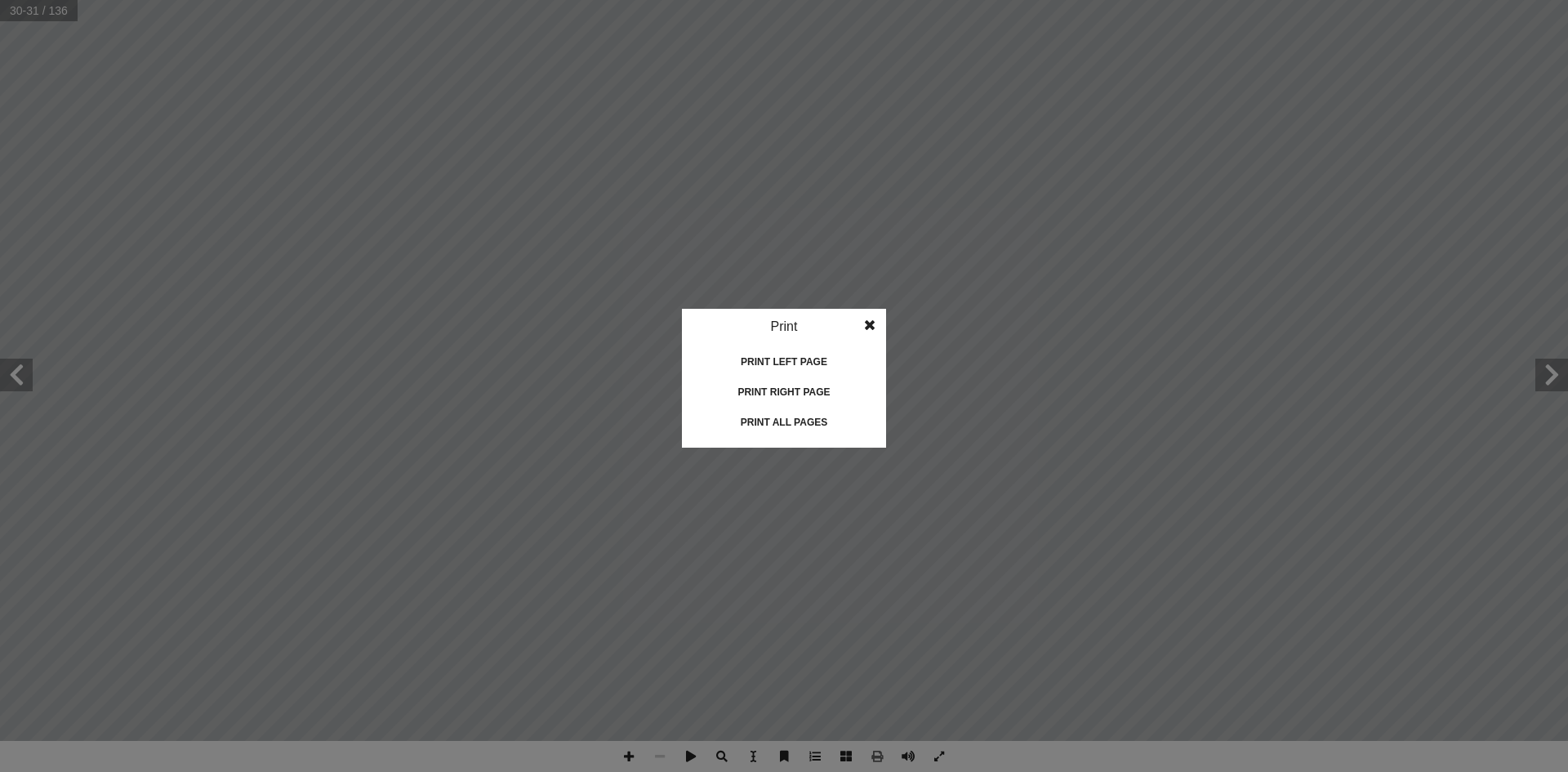
click at [814, 430] on div "Print all pages" at bounding box center [784, 422] width 163 height 26
